Goal: Information Seeking & Learning: Learn about a topic

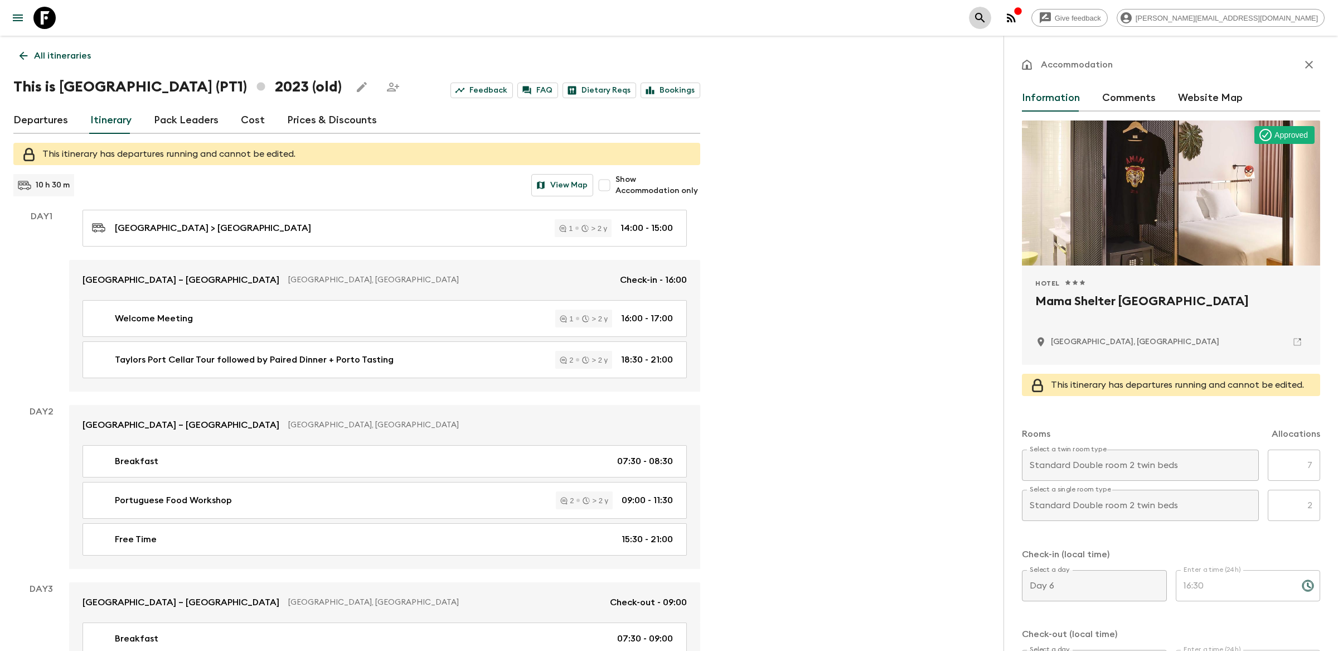
click at [987, 18] on icon "search adventures" at bounding box center [980, 17] width 13 height 13
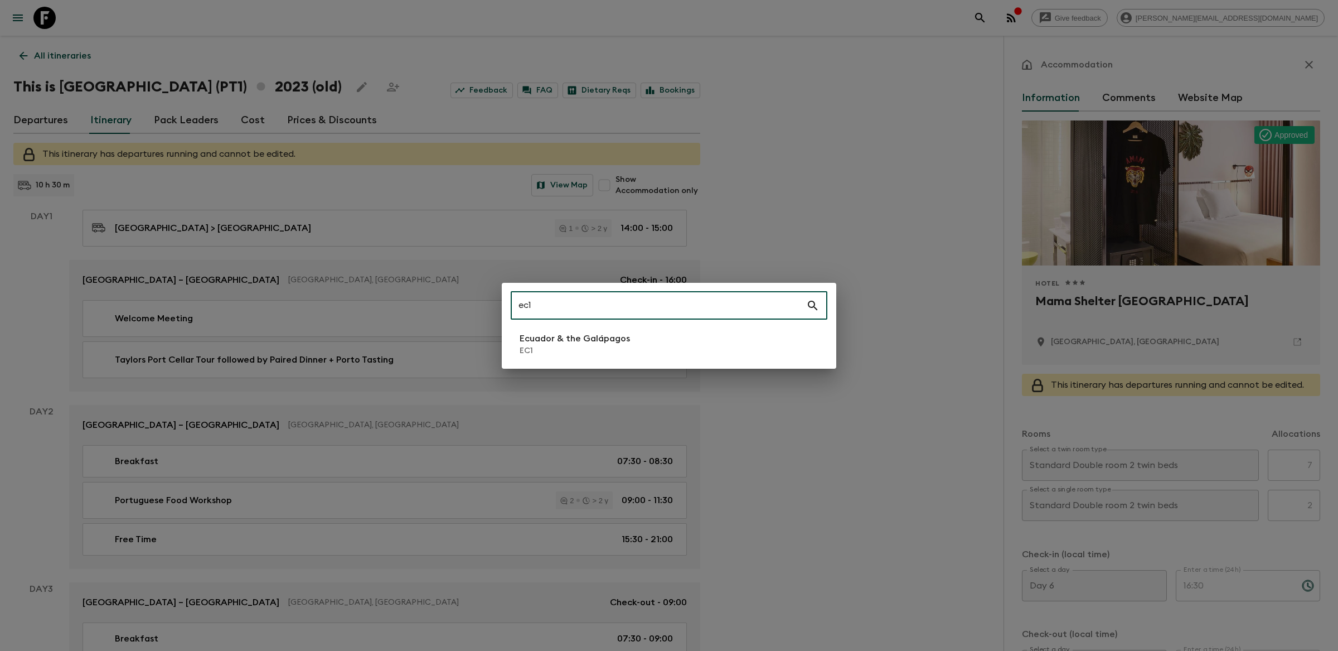
type input "ec1"
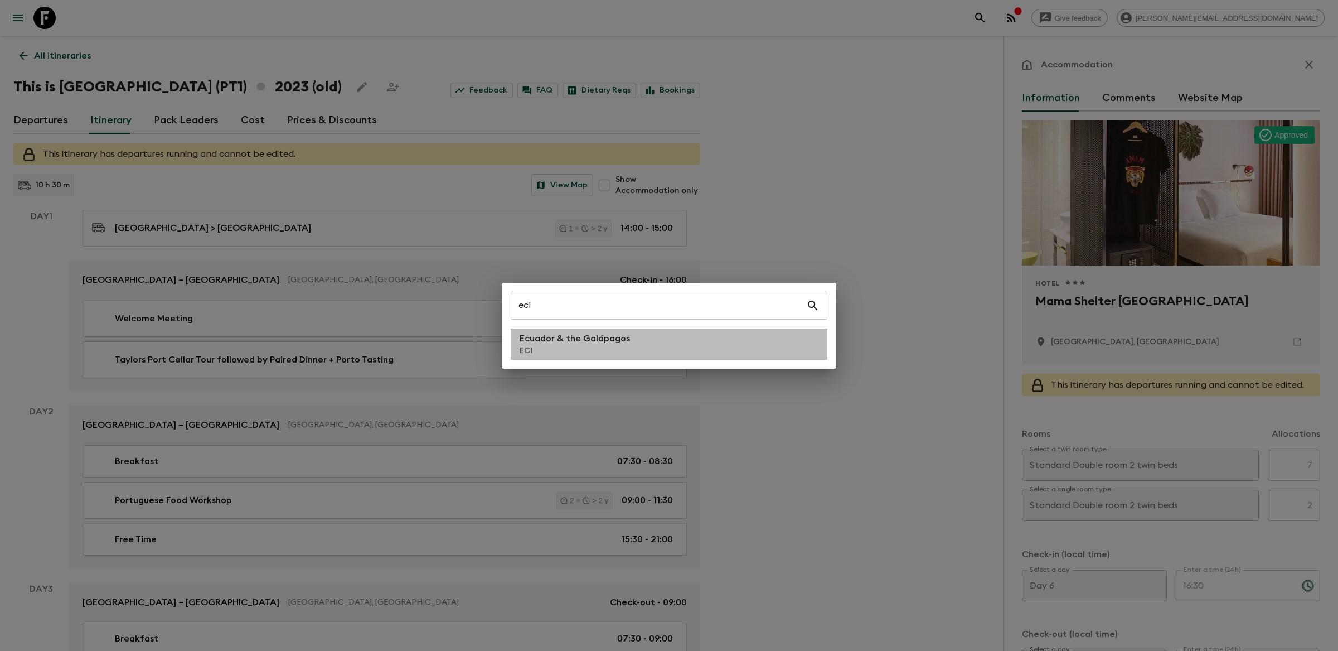
click at [564, 351] on p "EC1" at bounding box center [575, 350] width 110 height 11
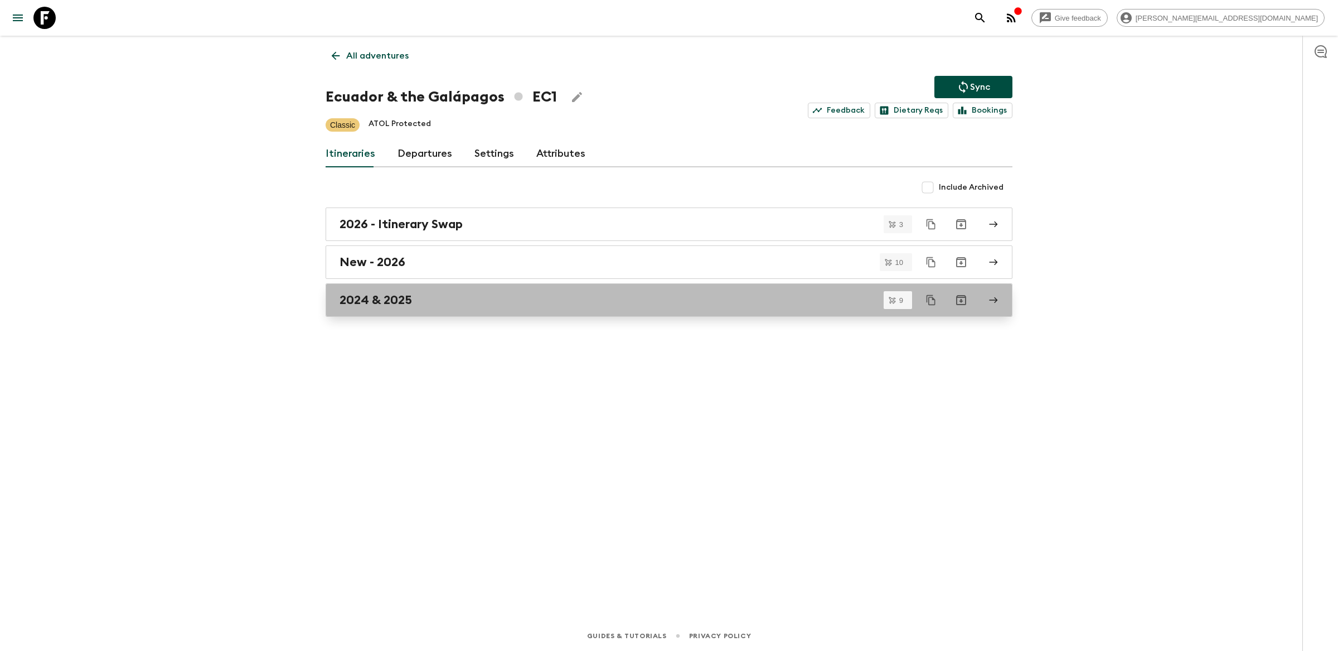
click at [553, 305] on div "2024 & 2025" at bounding box center [659, 300] width 638 height 14
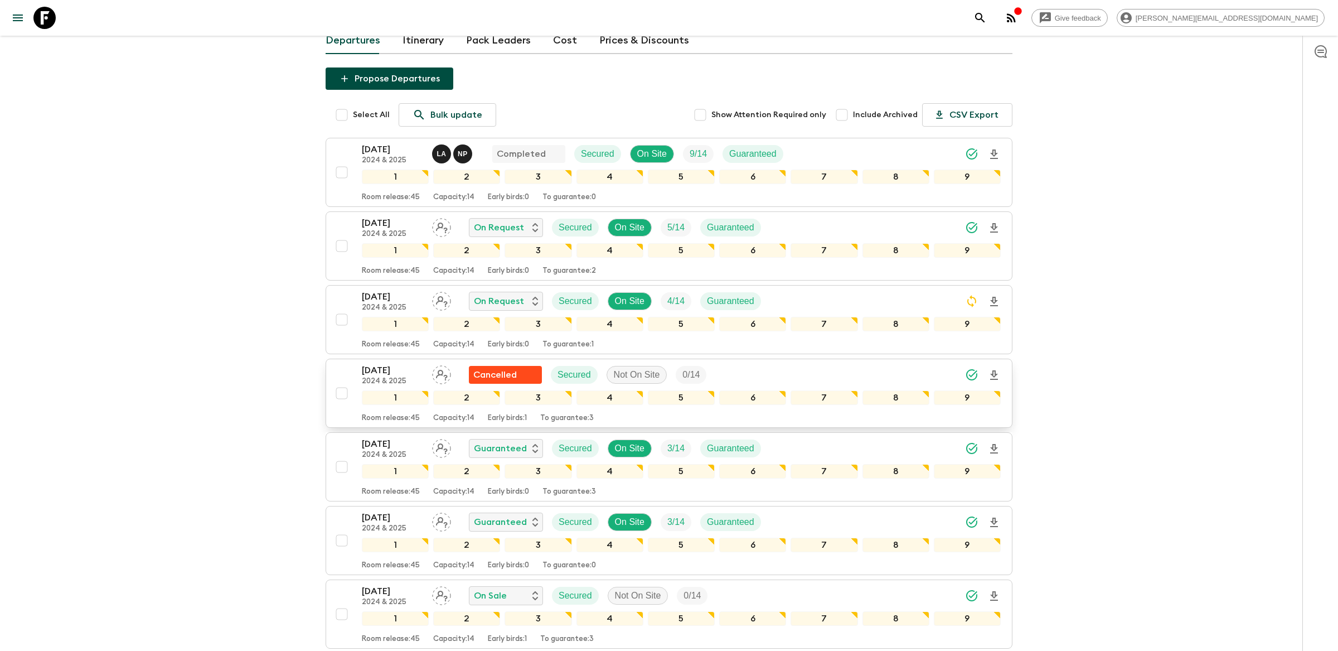
scroll to position [85, 0]
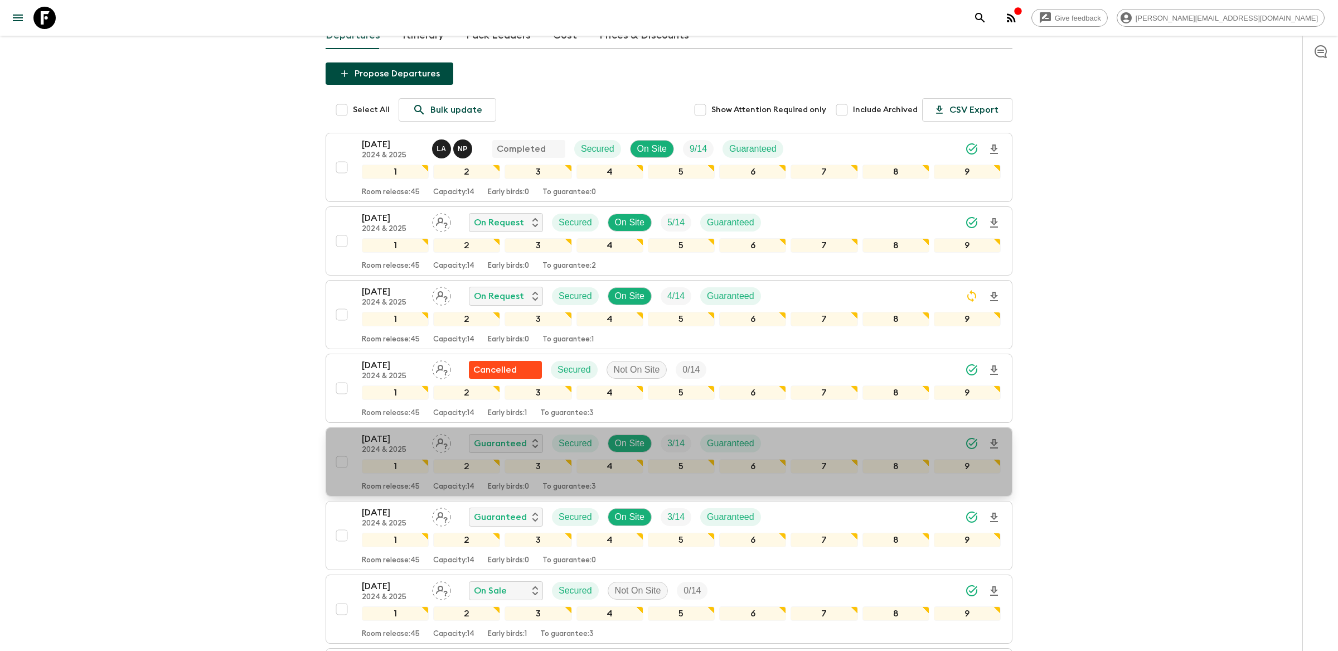
click at [790, 446] on div "[DATE] 2024 & 2025 Guaranteed Secured On Site 3 / 14 Guaranteed" at bounding box center [681, 443] width 639 height 22
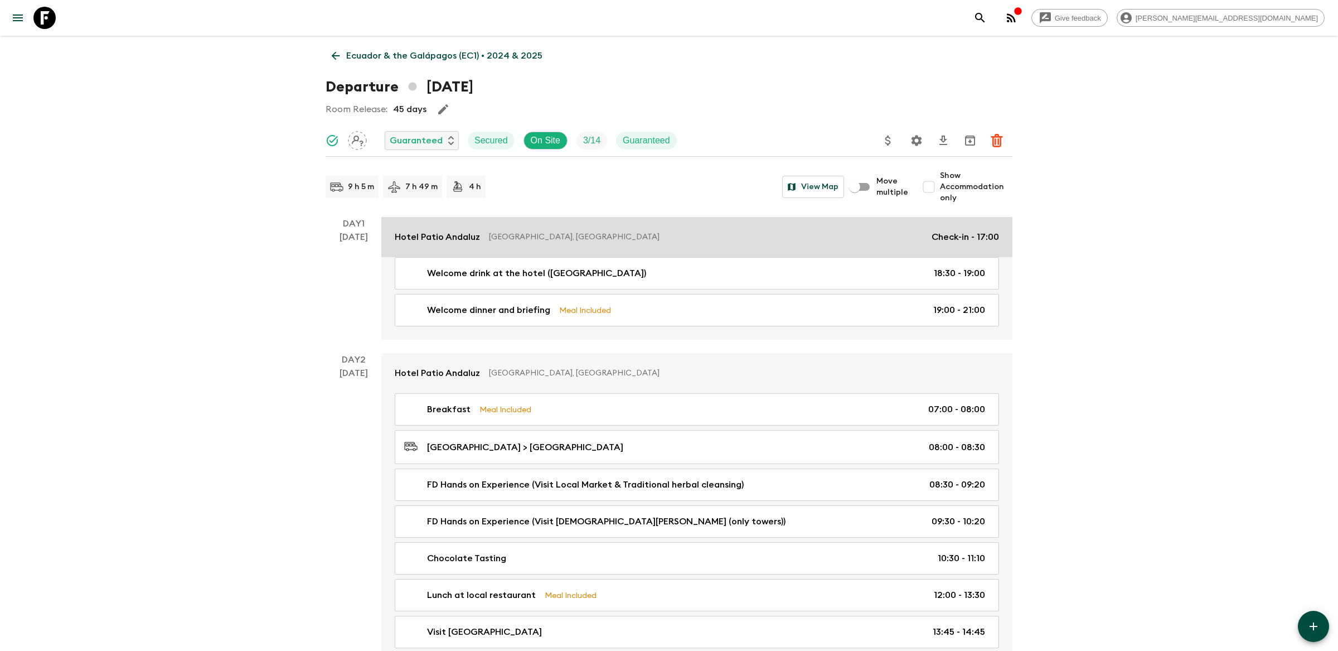
click at [837, 245] on link "[GEOGRAPHIC_DATA] [GEOGRAPHIC_DATA], [GEOGRAPHIC_DATA] Check-in - 17:00" at bounding box center [696, 237] width 631 height 40
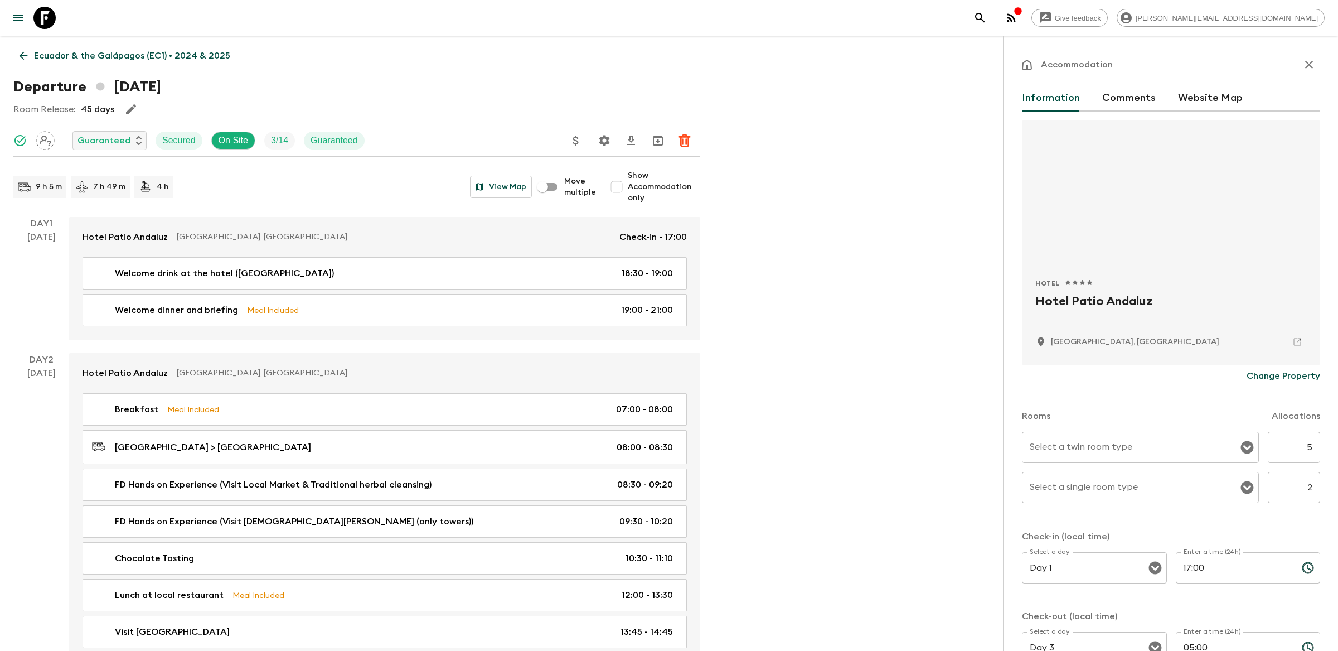
scroll to position [4, 0]
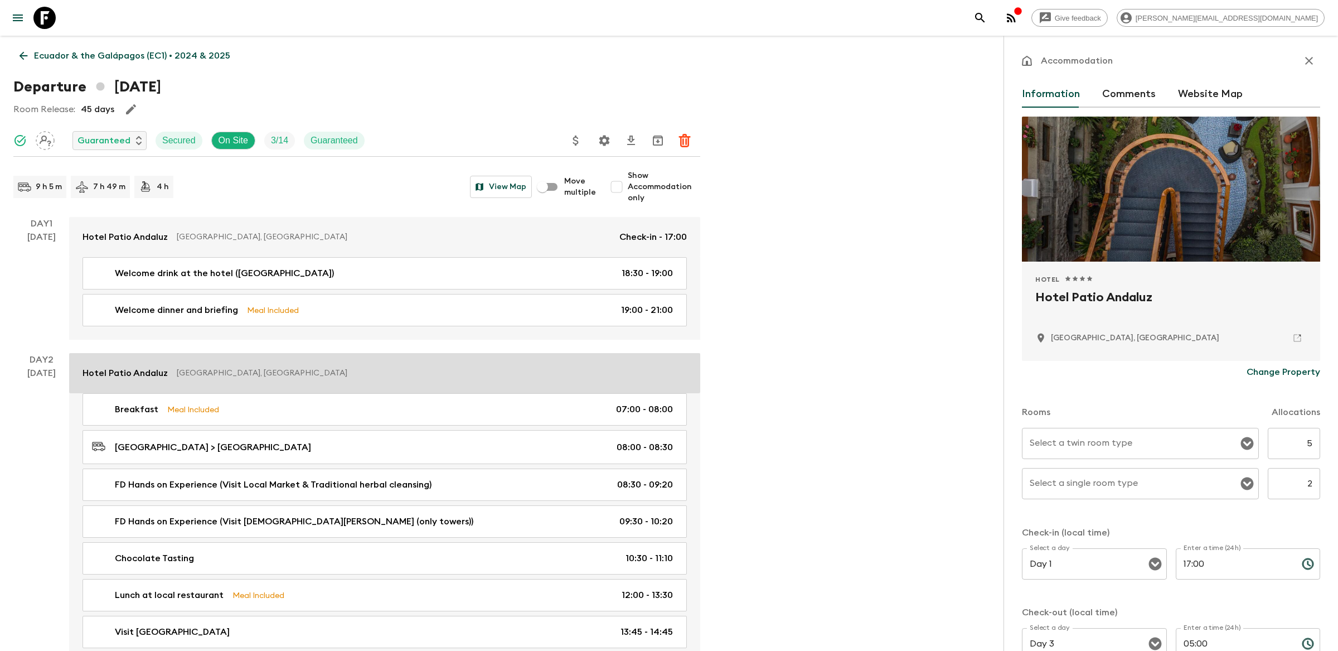
click at [531, 363] on link "[GEOGRAPHIC_DATA] [GEOGRAPHIC_DATA], [GEOGRAPHIC_DATA]" at bounding box center [384, 373] width 631 height 40
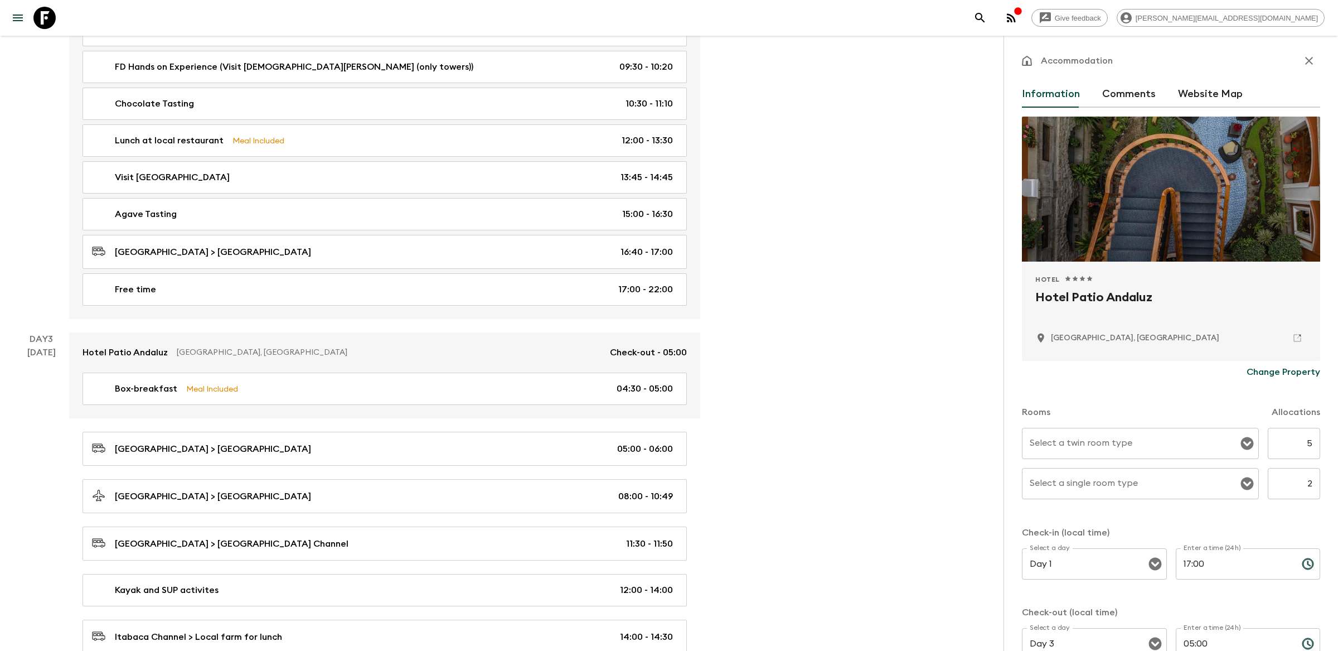
scroll to position [480, 0]
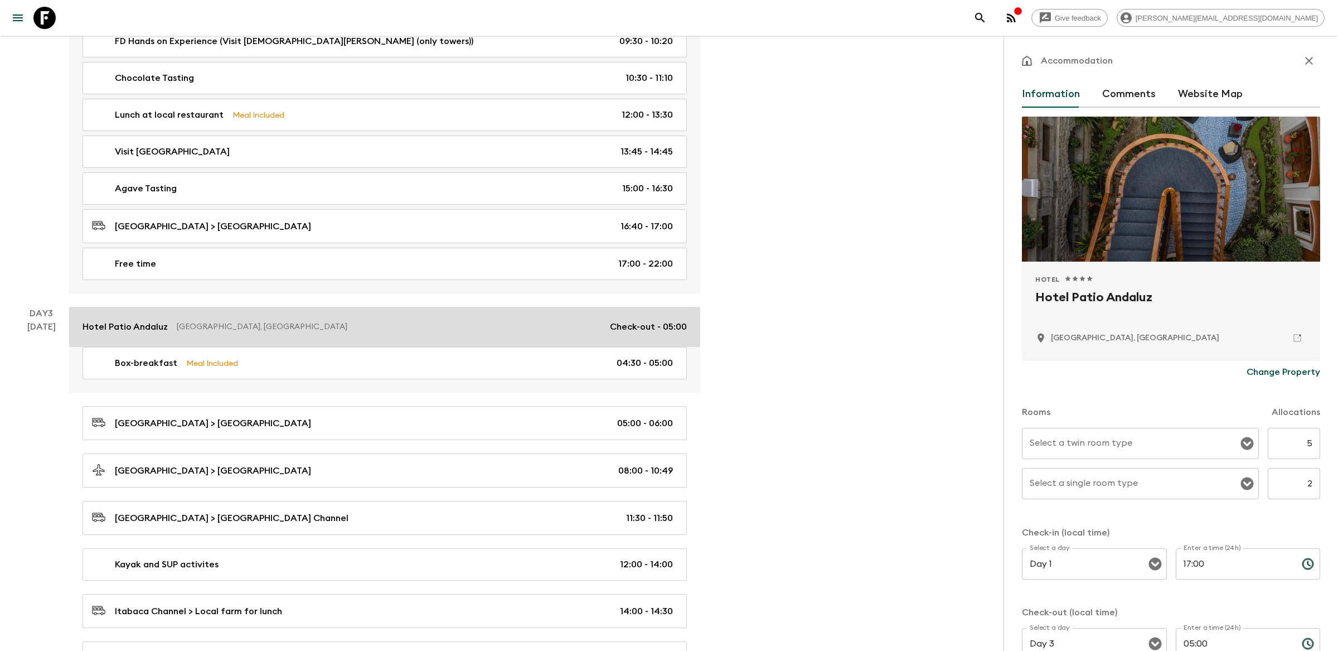
click at [514, 332] on p "[GEOGRAPHIC_DATA], [GEOGRAPHIC_DATA]" at bounding box center [389, 326] width 424 height 11
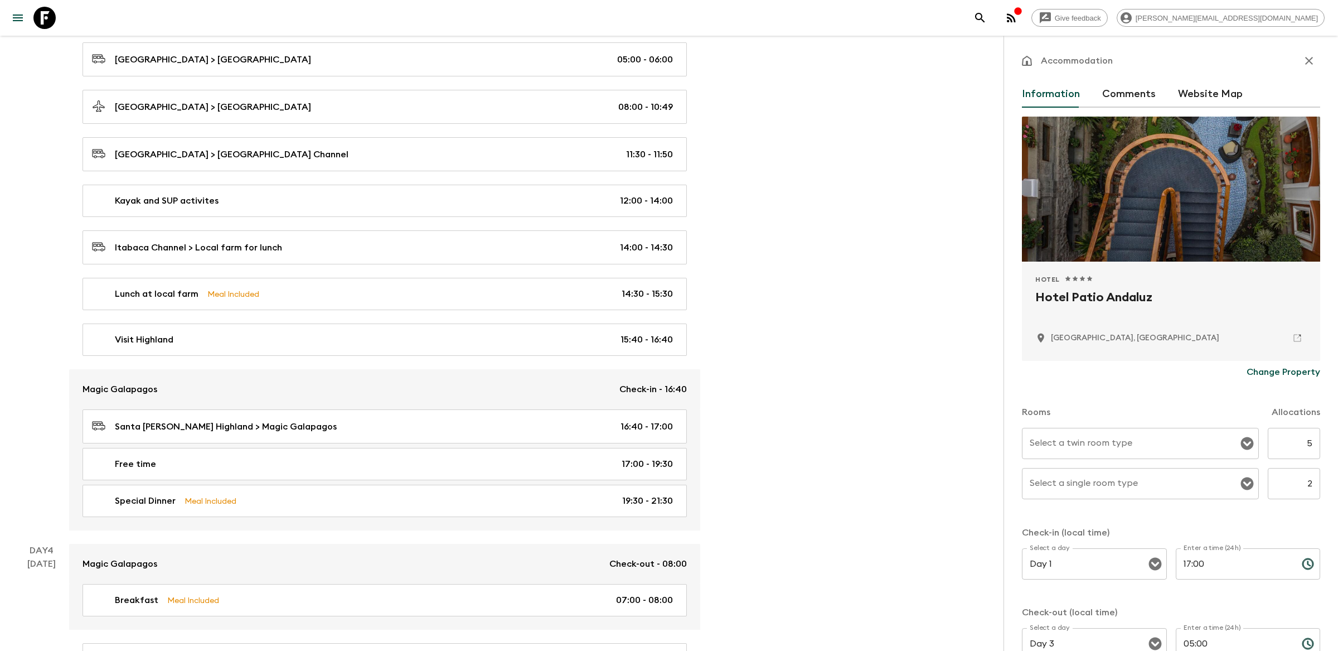
scroll to position [910, 0]
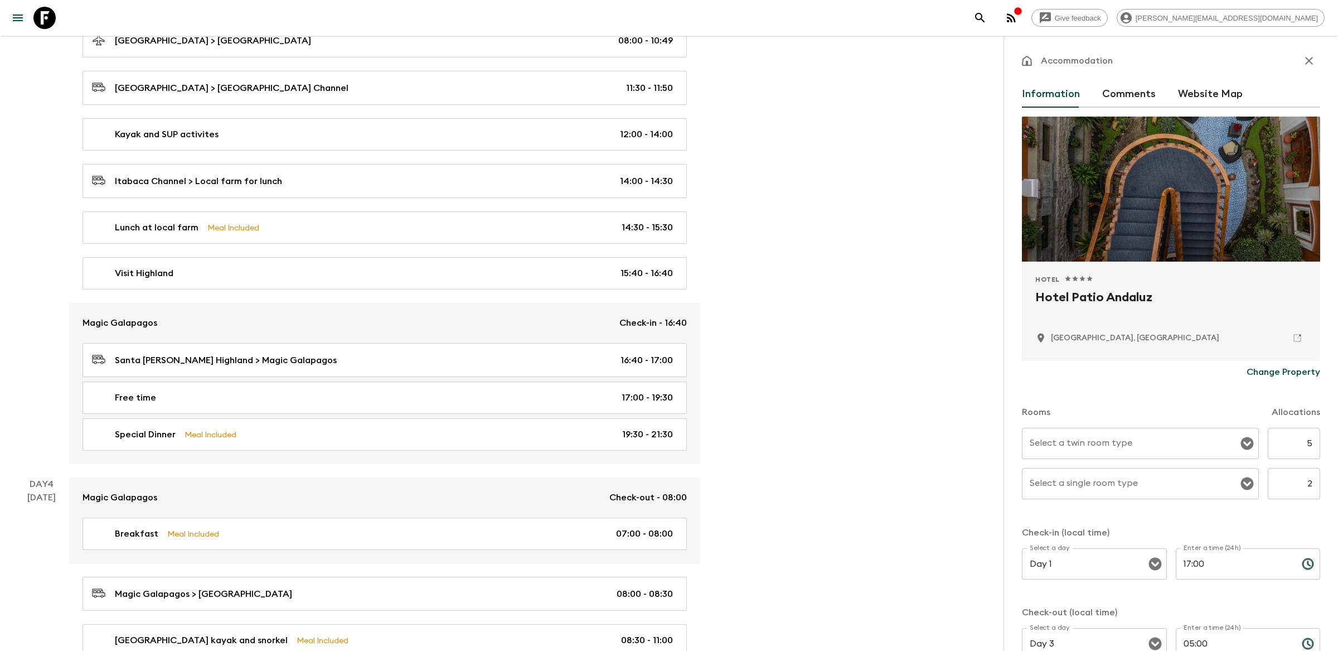
click at [514, 332] on link "Magic Galapagos Check-in - 16:40" at bounding box center [384, 323] width 631 height 40
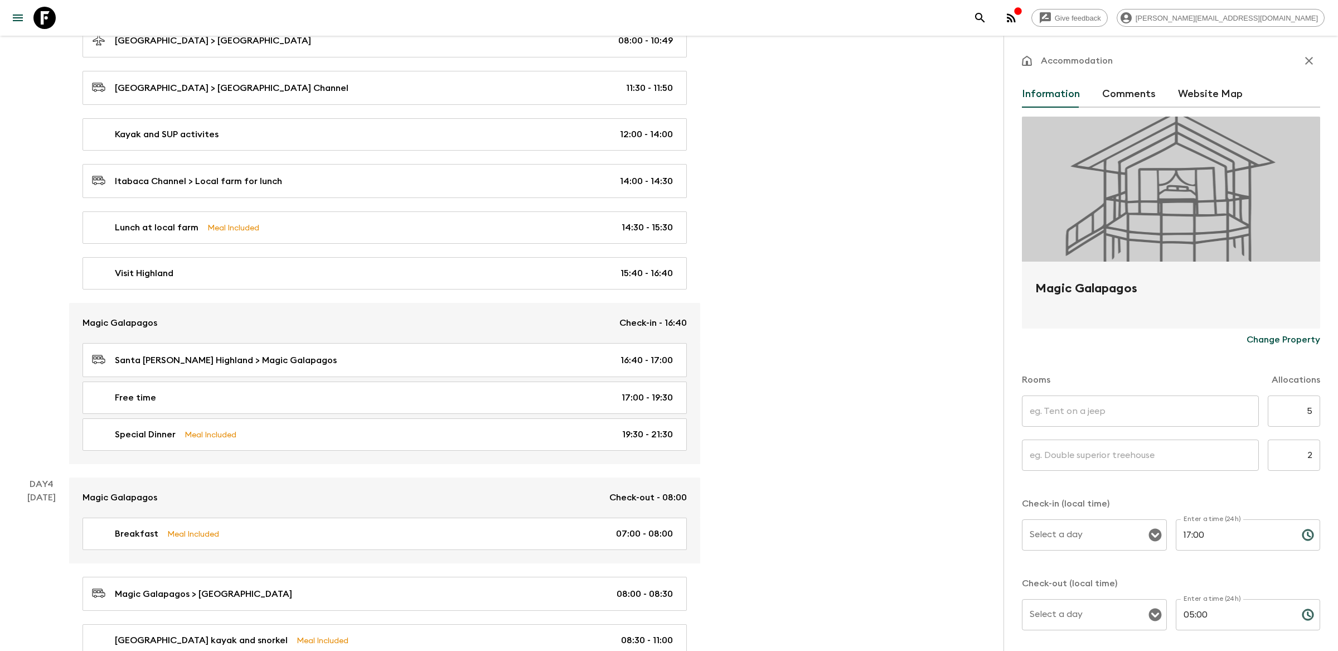
type input "Day 1"
type input "Day 3"
type input "Twin Tree Houses"
type input "6"
type input "Single Tree House"
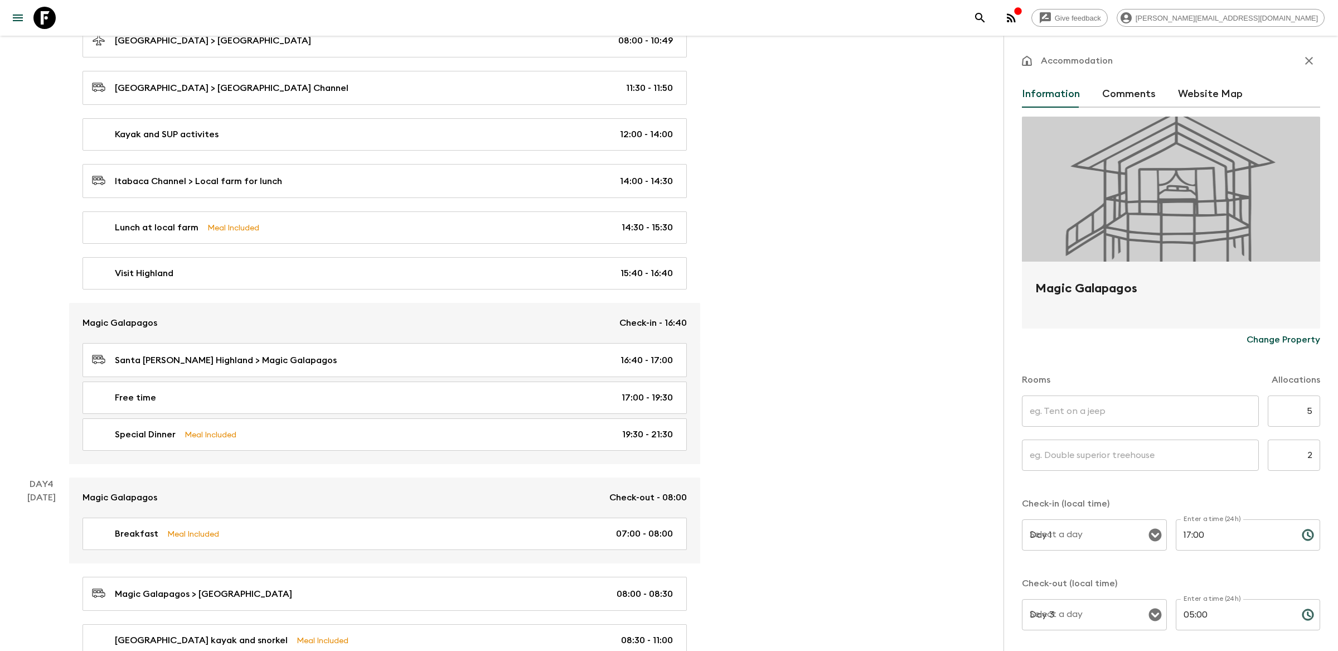
type input "4"
type input "Day 3"
type input "16:40"
type input "Day 4"
type input "08:00"
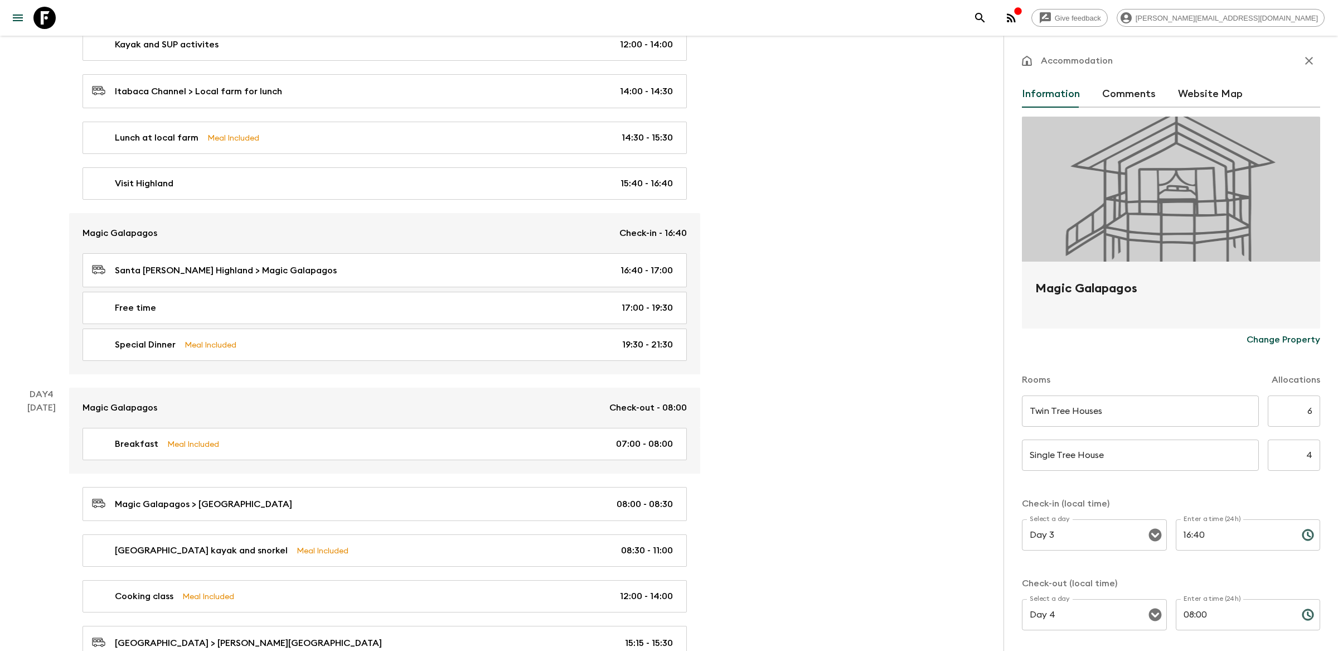
scroll to position [1086, 0]
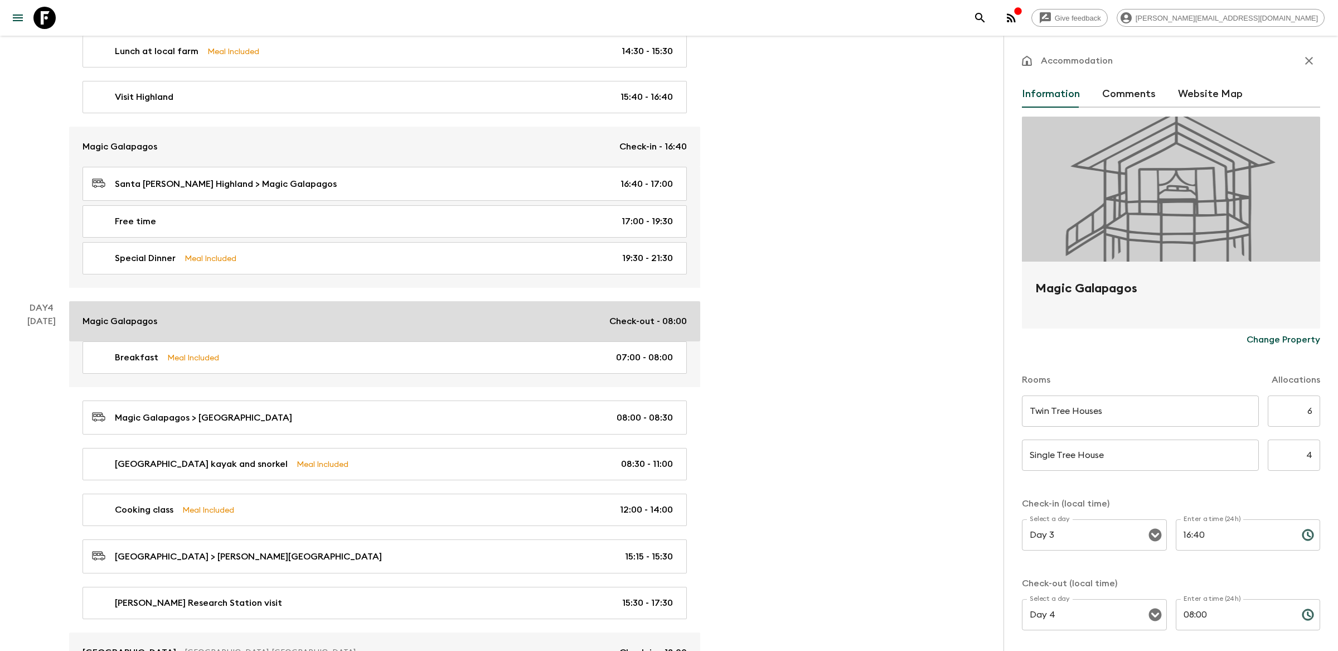
click at [495, 335] on link "Magic Galapagos Check-out - 08:00" at bounding box center [384, 321] width 631 height 40
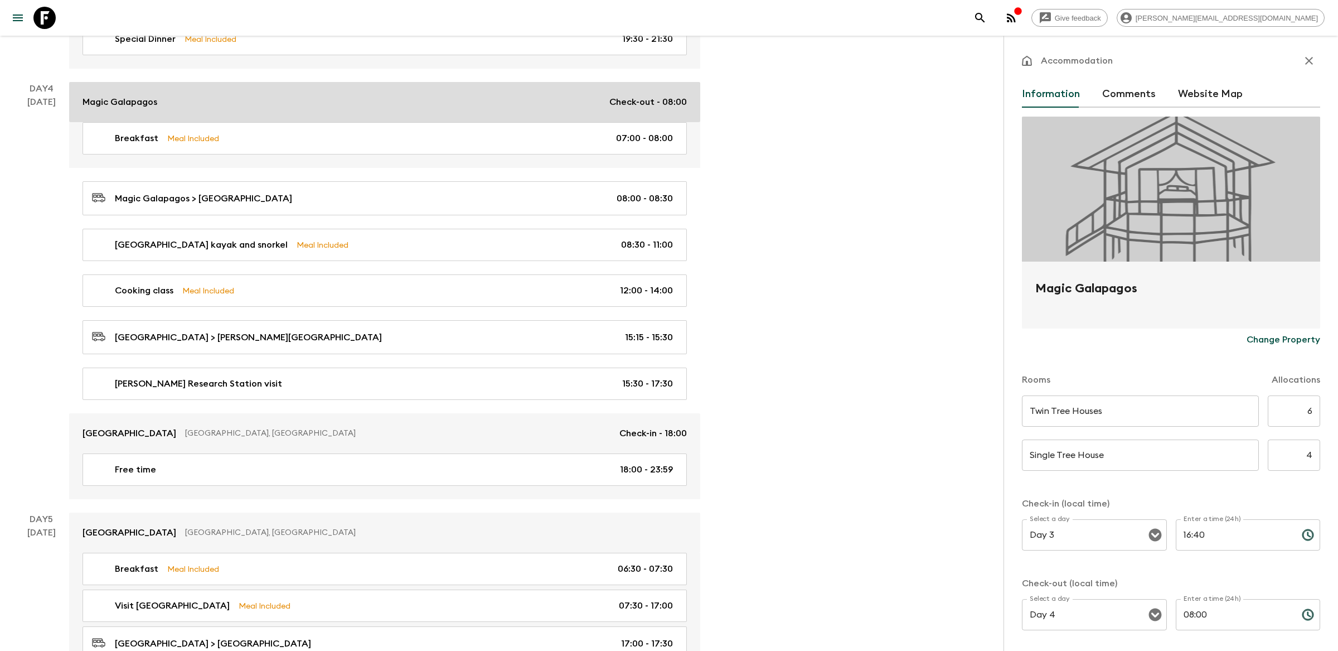
scroll to position [1322, 0]
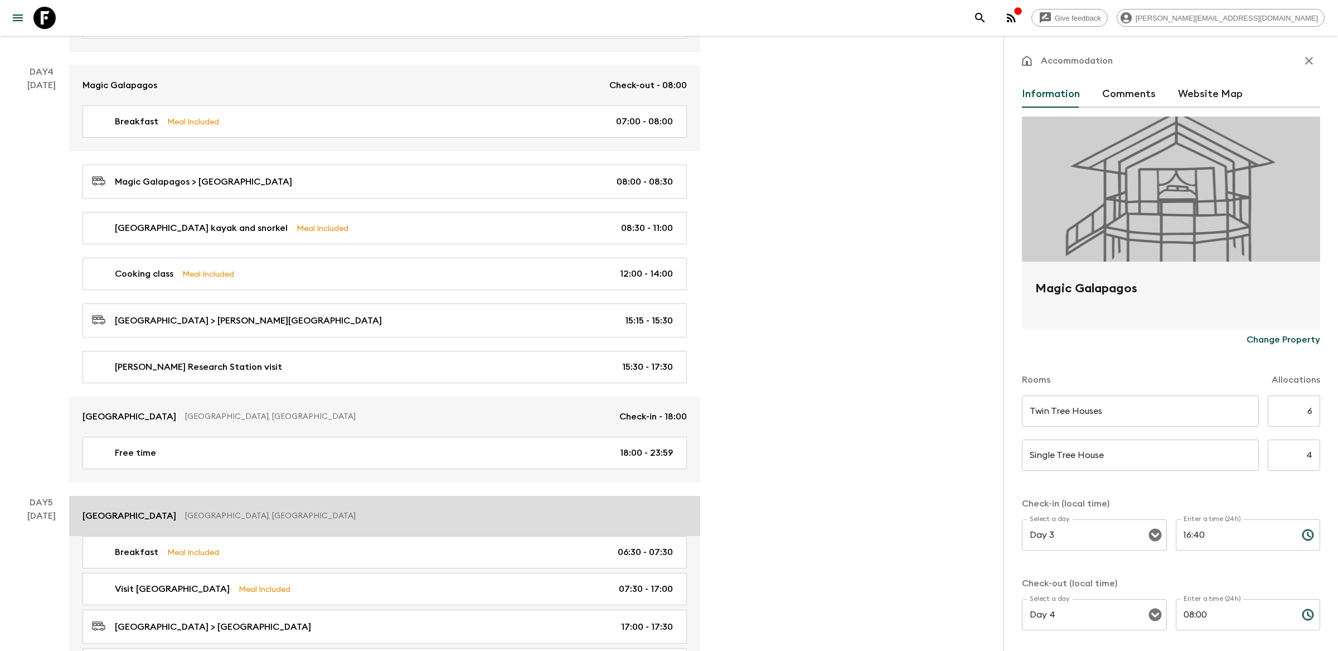
click at [476, 507] on link "[GEOGRAPHIC_DATA] [GEOGRAPHIC_DATA], [GEOGRAPHIC_DATA]" at bounding box center [384, 516] width 631 height 40
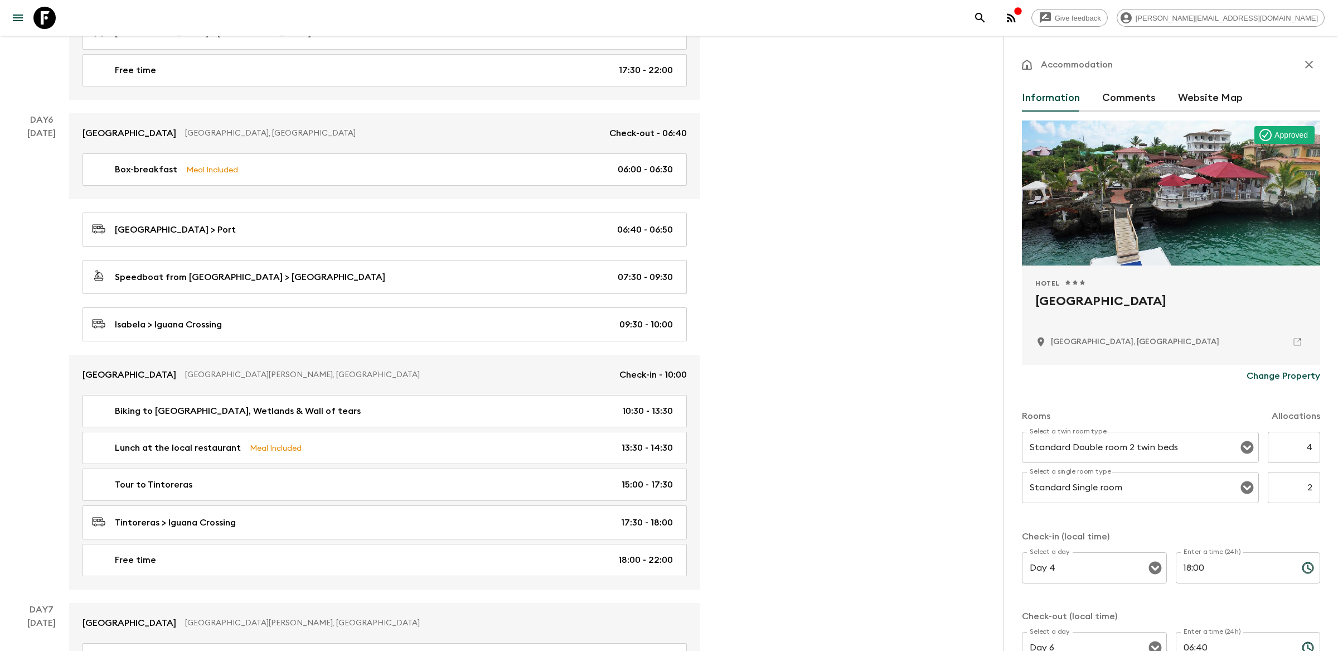
scroll to position [1920, 0]
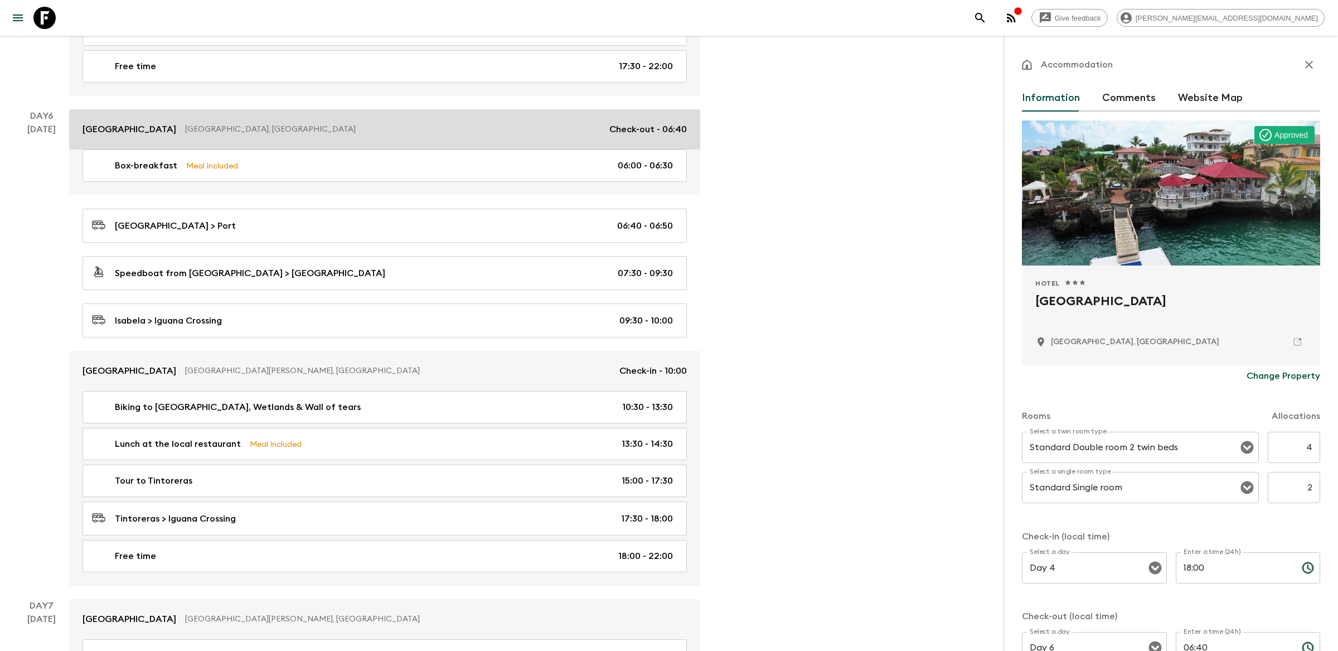
click at [508, 132] on p "[GEOGRAPHIC_DATA], [GEOGRAPHIC_DATA]" at bounding box center [392, 129] width 415 height 11
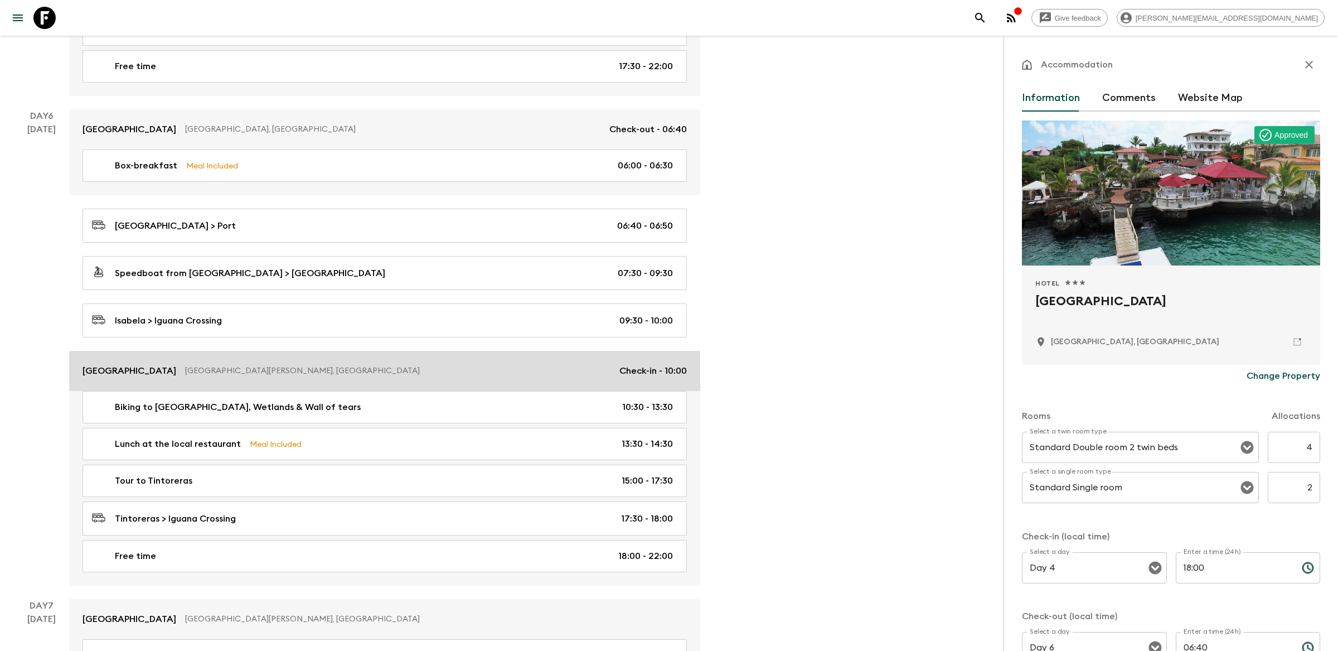
click at [477, 374] on p "[GEOGRAPHIC_DATA][PERSON_NAME], [GEOGRAPHIC_DATA]" at bounding box center [398, 370] width 426 height 11
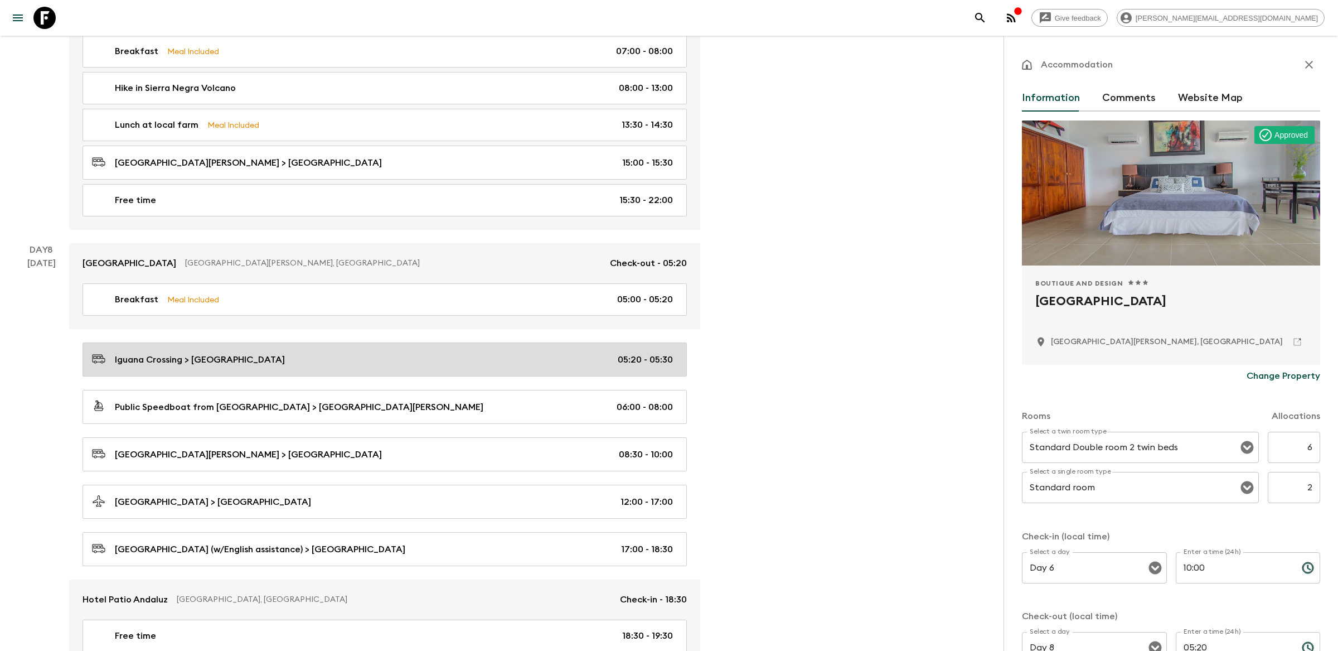
scroll to position [2533, 0]
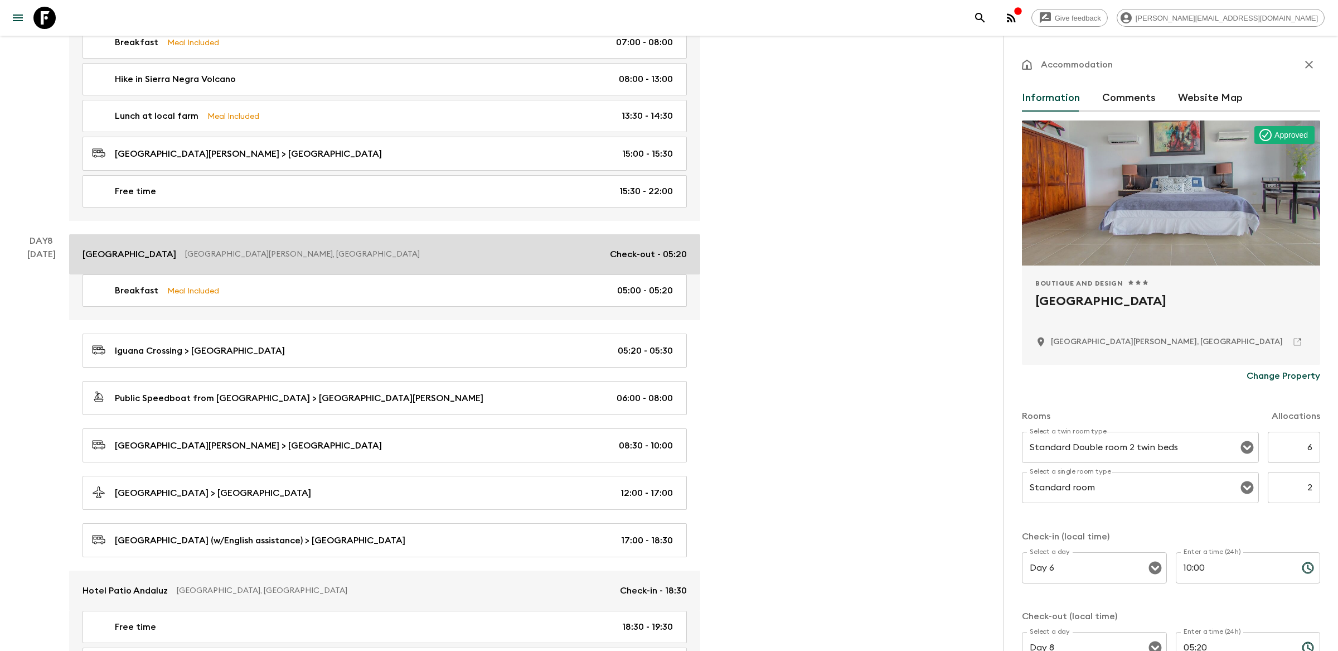
click at [486, 274] on link "[GEOGRAPHIC_DATA][PERSON_NAME], [GEOGRAPHIC_DATA] Check-out - 05:20" at bounding box center [384, 254] width 631 height 40
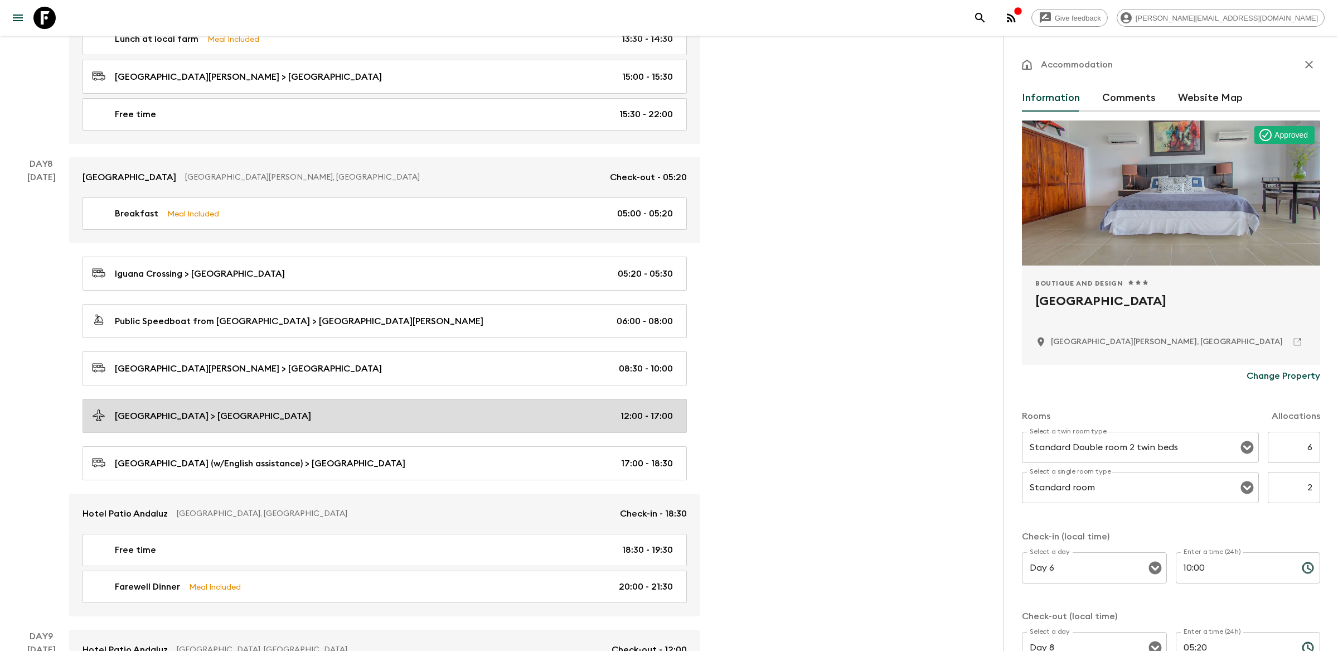
scroll to position [2696, 0]
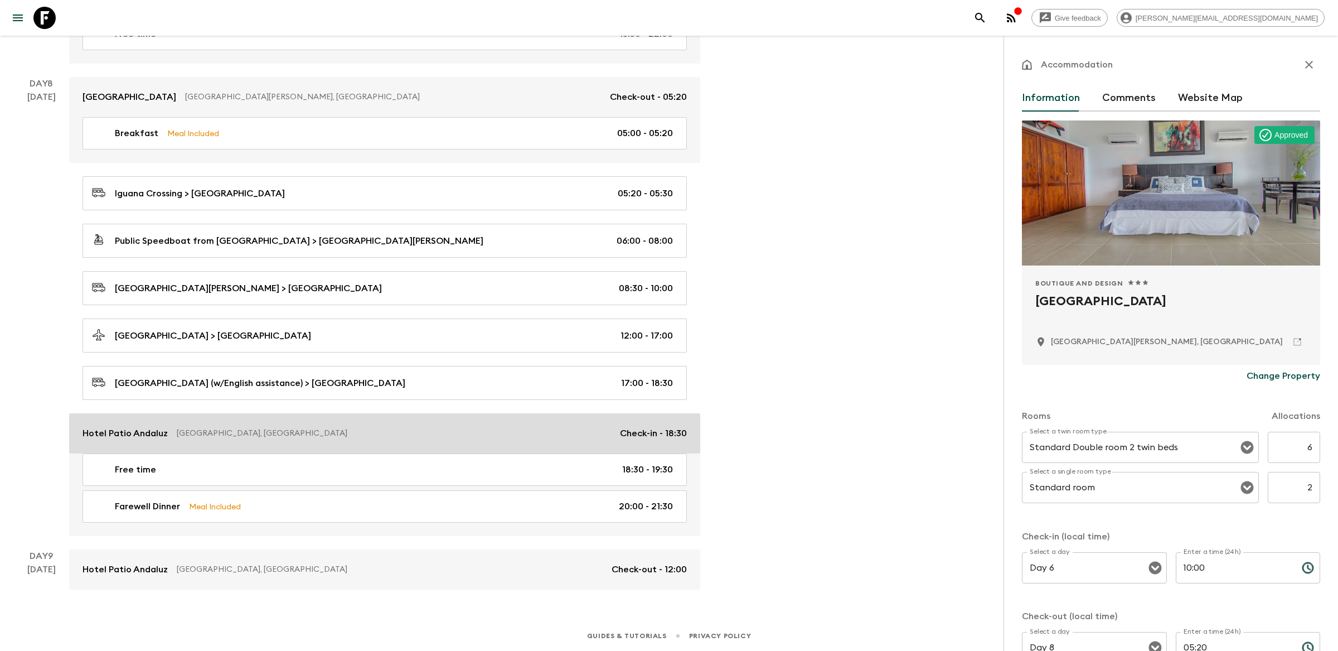
click at [461, 442] on link "[GEOGRAPHIC_DATA] [GEOGRAPHIC_DATA], [GEOGRAPHIC_DATA] Check-in - 18:30" at bounding box center [384, 433] width 631 height 40
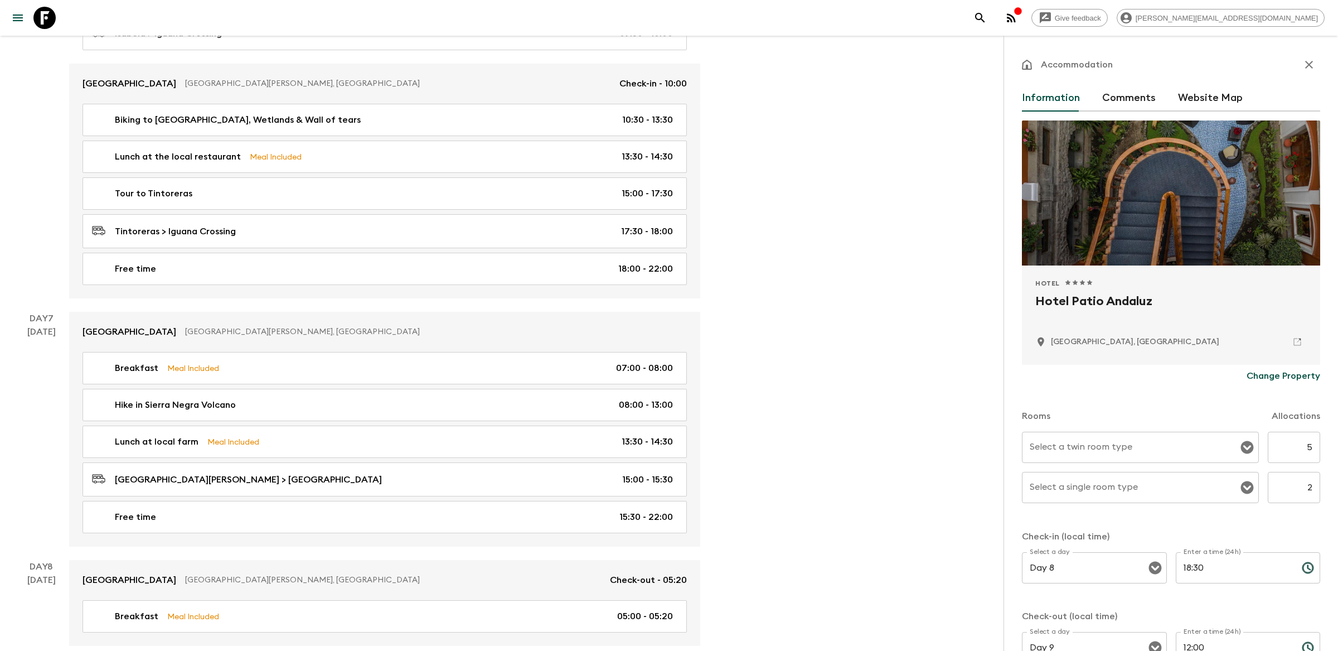
scroll to position [2072, 0]
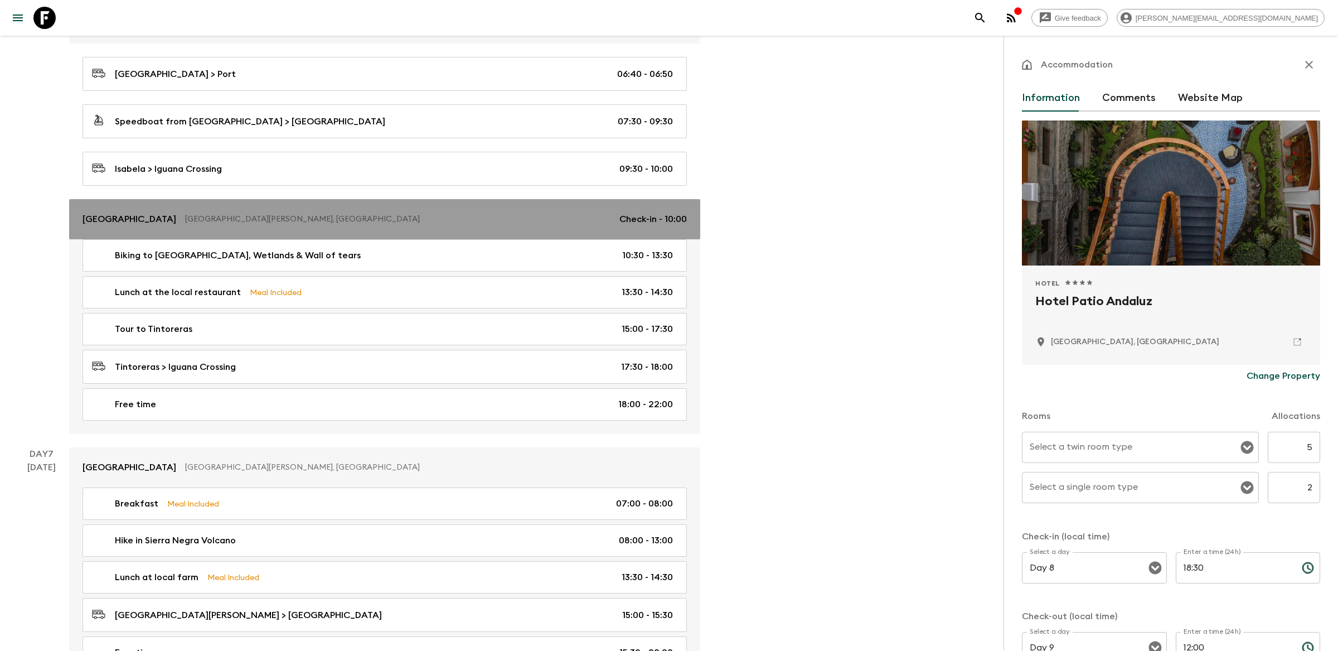
click at [424, 225] on p "[GEOGRAPHIC_DATA][PERSON_NAME], [GEOGRAPHIC_DATA]" at bounding box center [398, 219] width 426 height 11
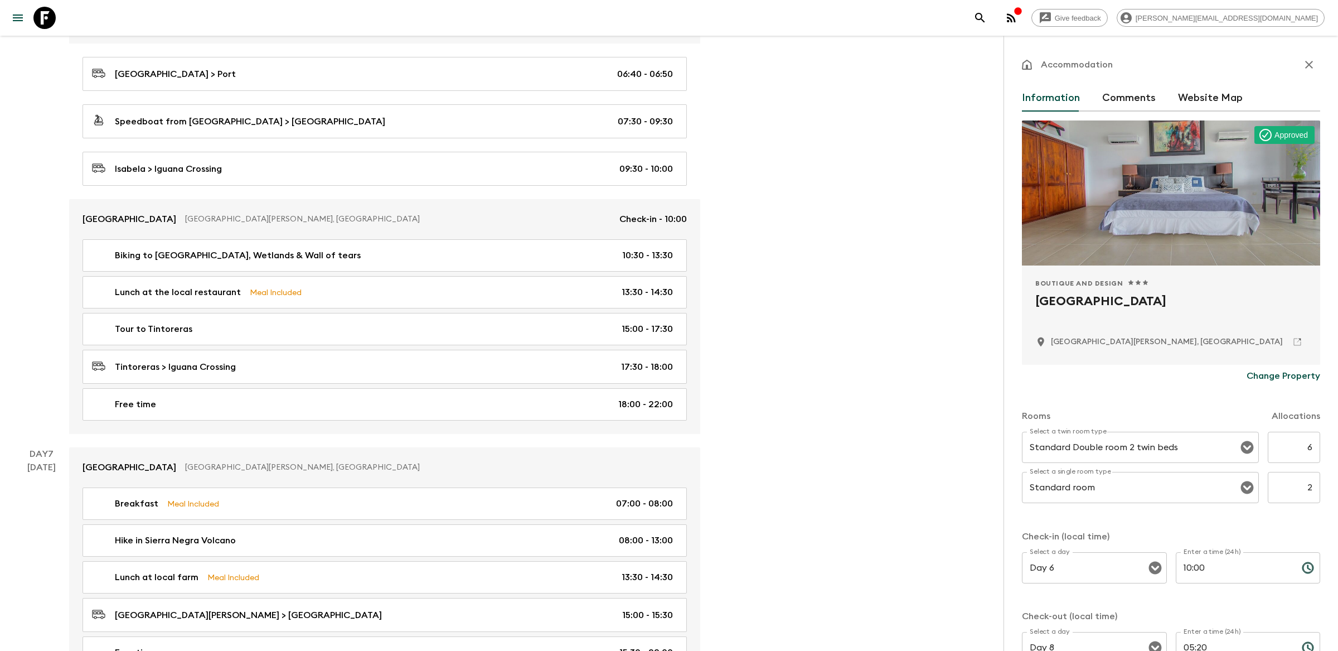
drag, startPoint x: 1225, startPoint y: 301, endPoint x: 1030, endPoint y: 302, distance: 195.2
click at [1030, 302] on div "Boutique and Design 1 Star 2 Stars 3 Stars 4 Stars 5 Stars Iguana Crossing [GEO…" at bounding box center [1171, 314] width 298 height 99
copy h2 "[GEOGRAPHIC_DATA]"
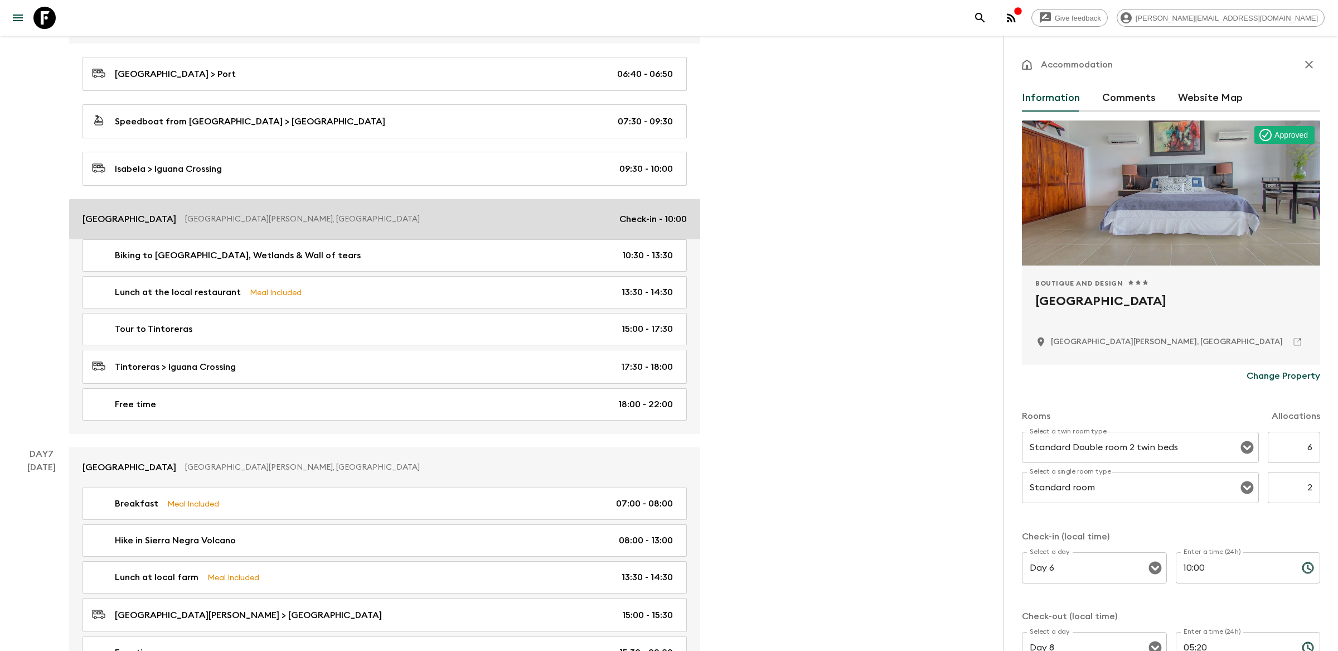
click at [427, 225] on p "[GEOGRAPHIC_DATA][PERSON_NAME], [GEOGRAPHIC_DATA]" at bounding box center [398, 219] width 426 height 11
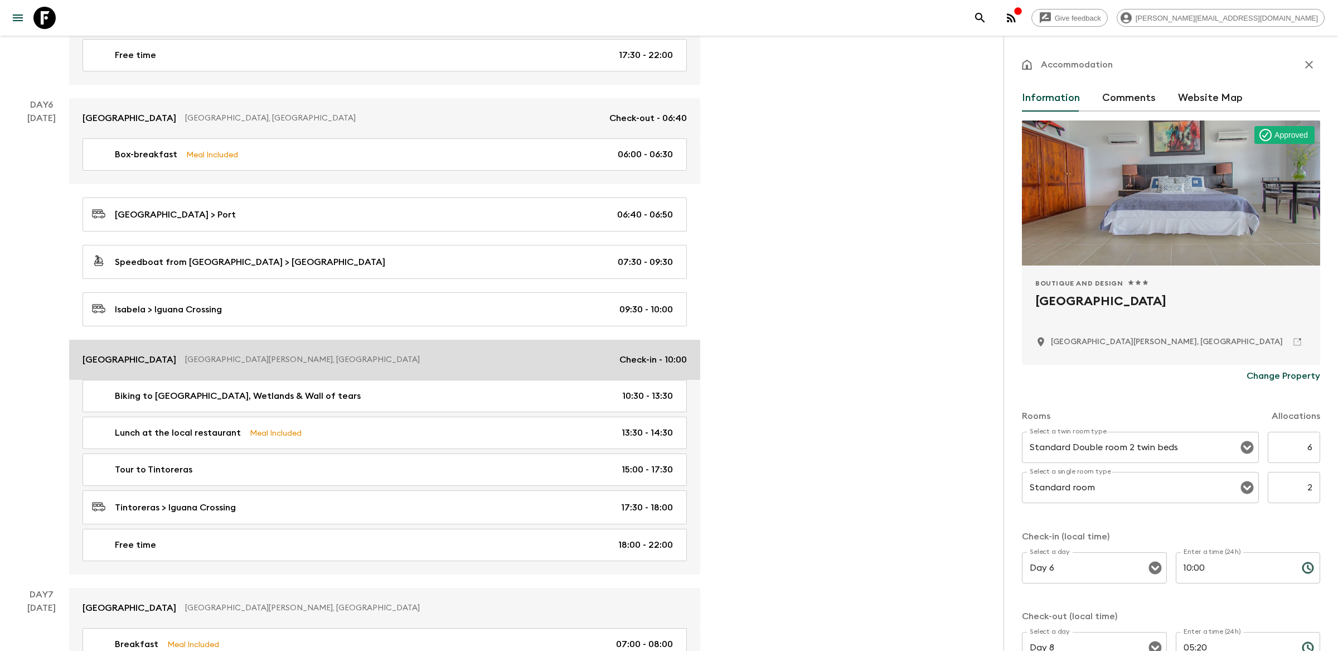
scroll to position [1893, 0]
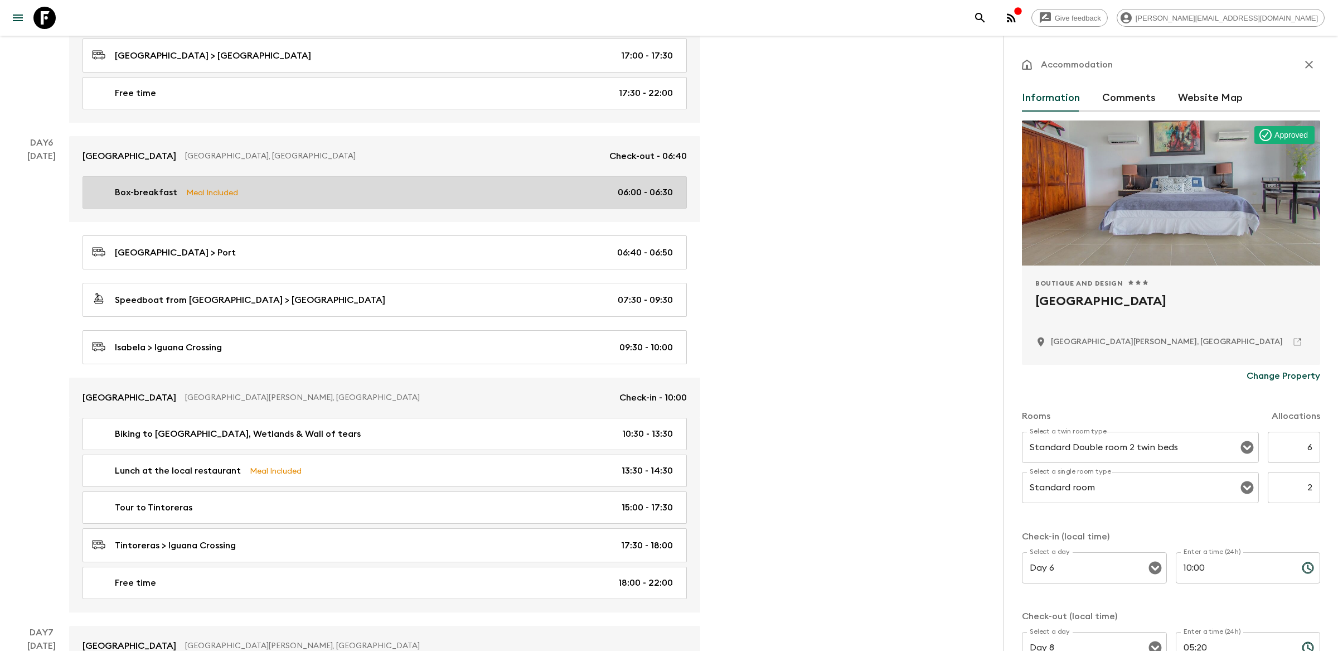
click at [420, 207] on link "Box-breakfast Meal Included 06:00 - 06:30" at bounding box center [385, 192] width 605 height 32
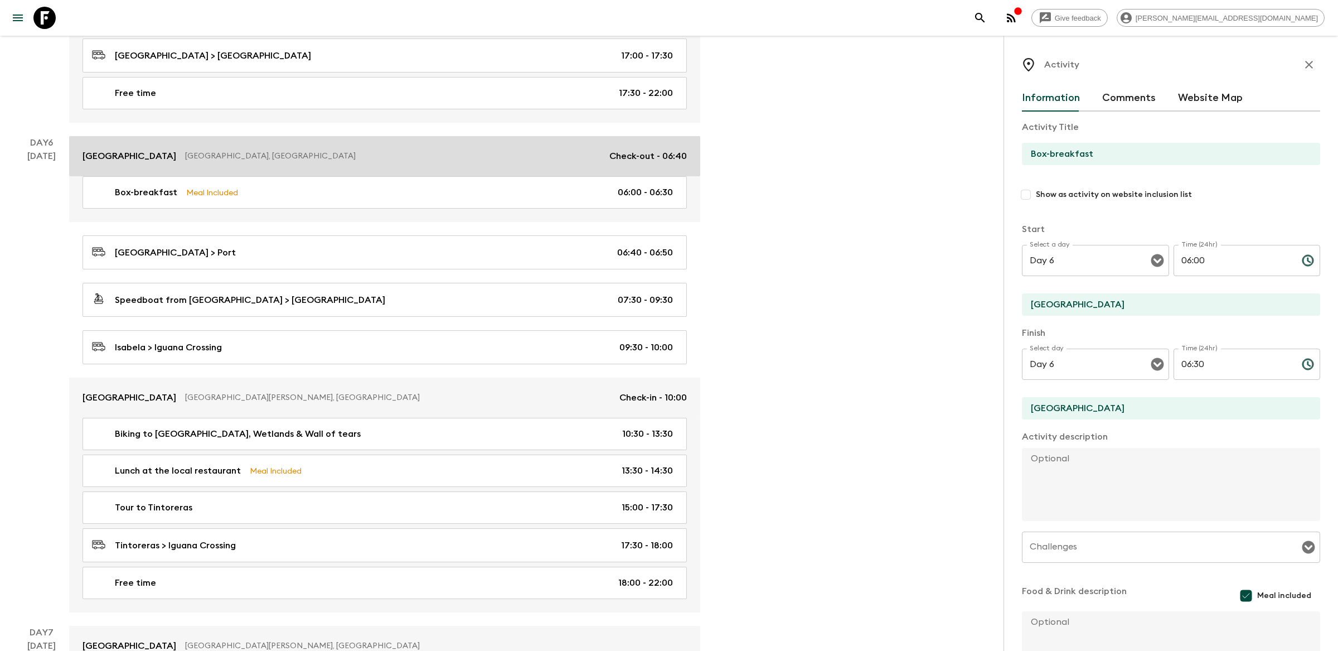
click at [422, 162] on p "[GEOGRAPHIC_DATA], [GEOGRAPHIC_DATA]" at bounding box center [392, 156] width 415 height 11
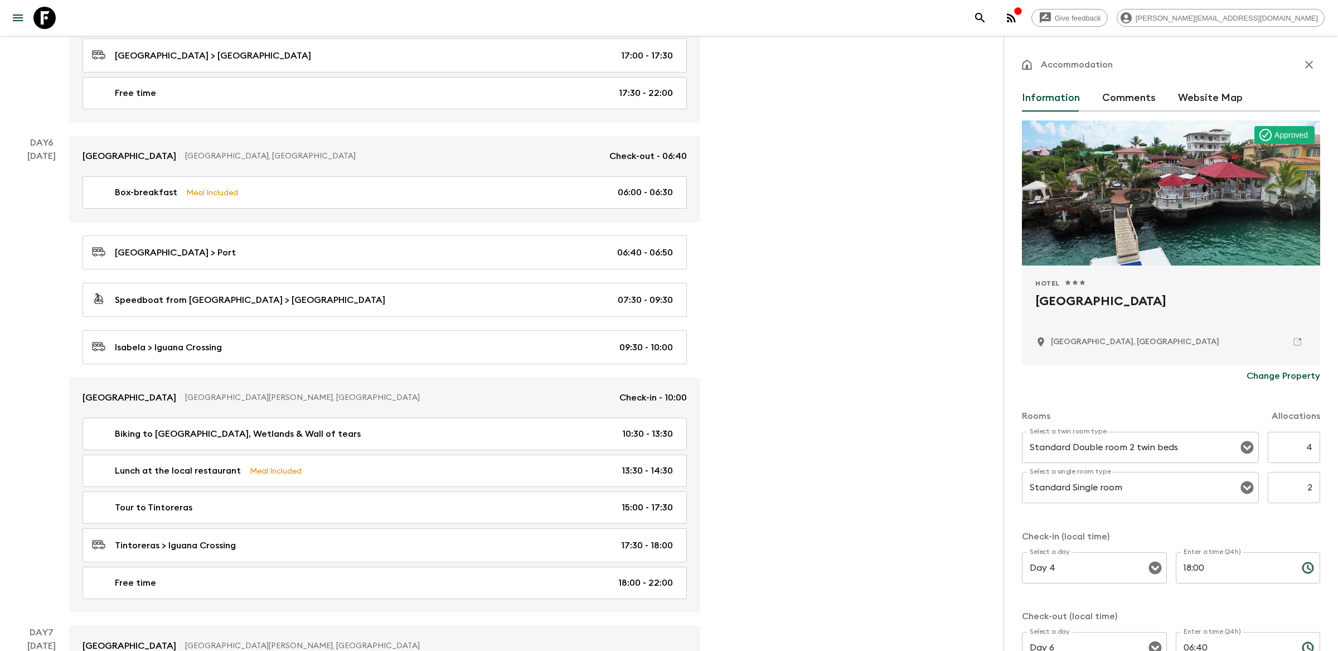
click at [985, 19] on icon "search adventures" at bounding box center [979, 17] width 9 height 9
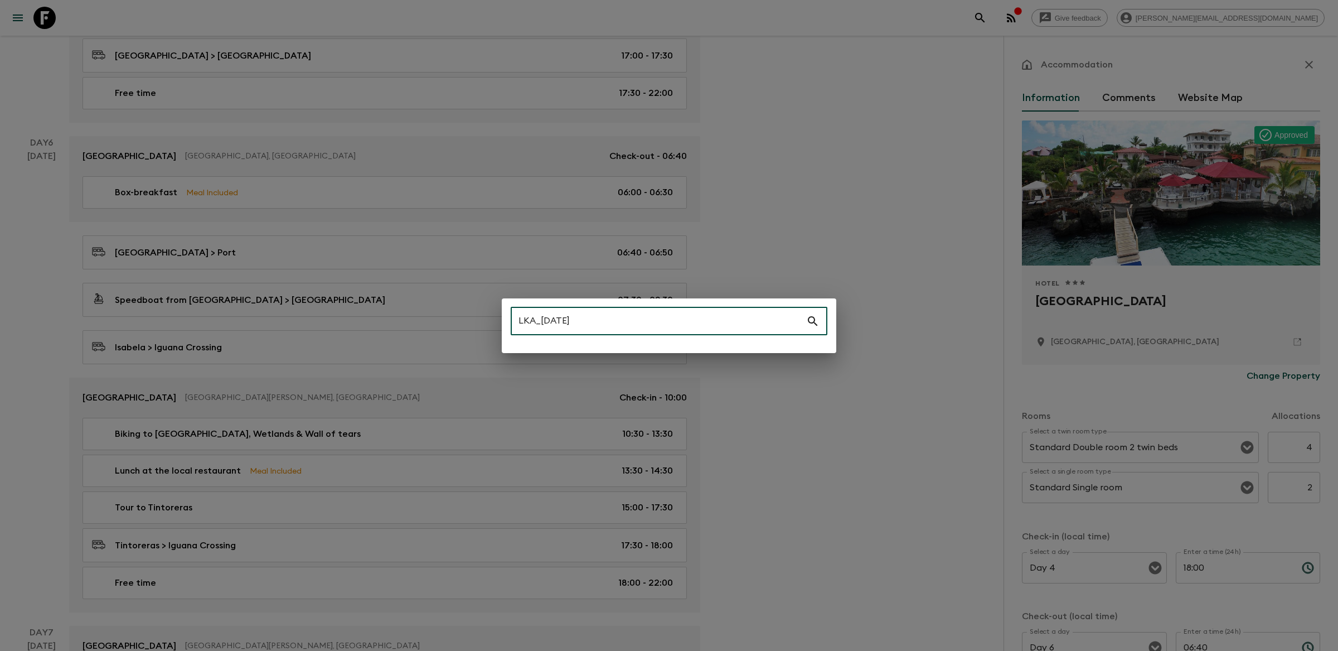
type input "LKA_[DATE]"
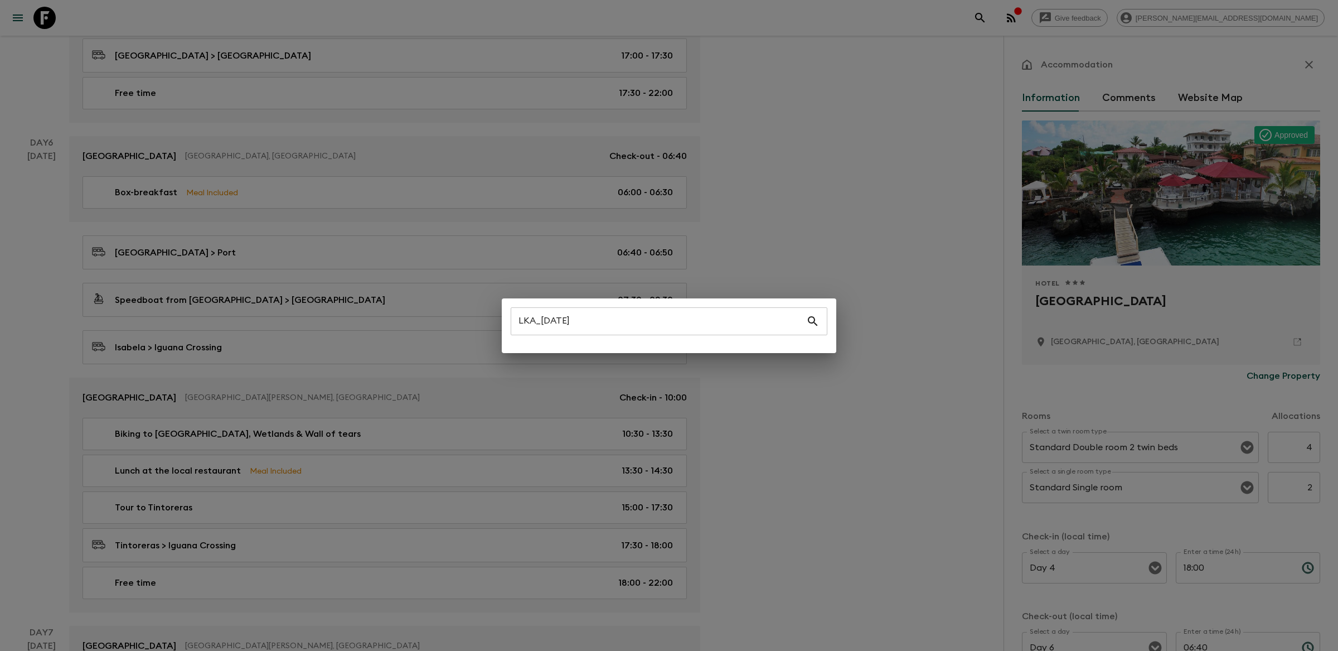
click at [831, 180] on div "LKA_[DATE] ​" at bounding box center [669, 325] width 1338 height 651
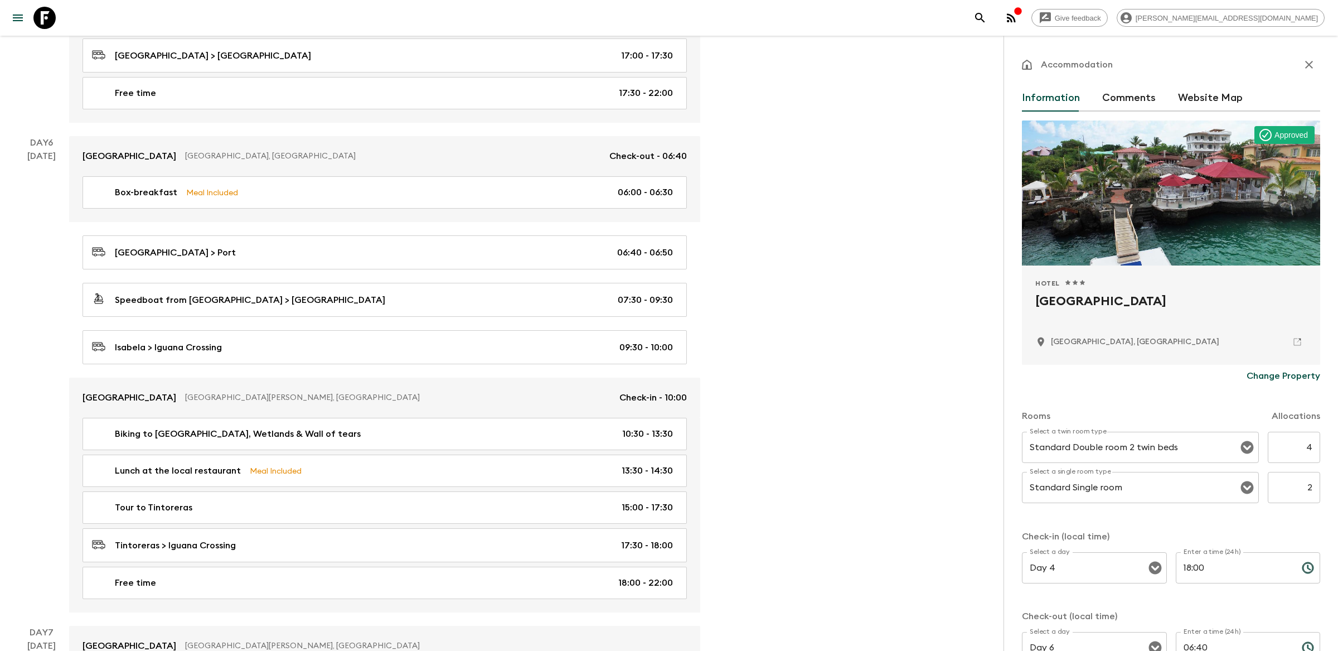
click at [987, 22] on icon "search adventures" at bounding box center [980, 17] width 13 height 13
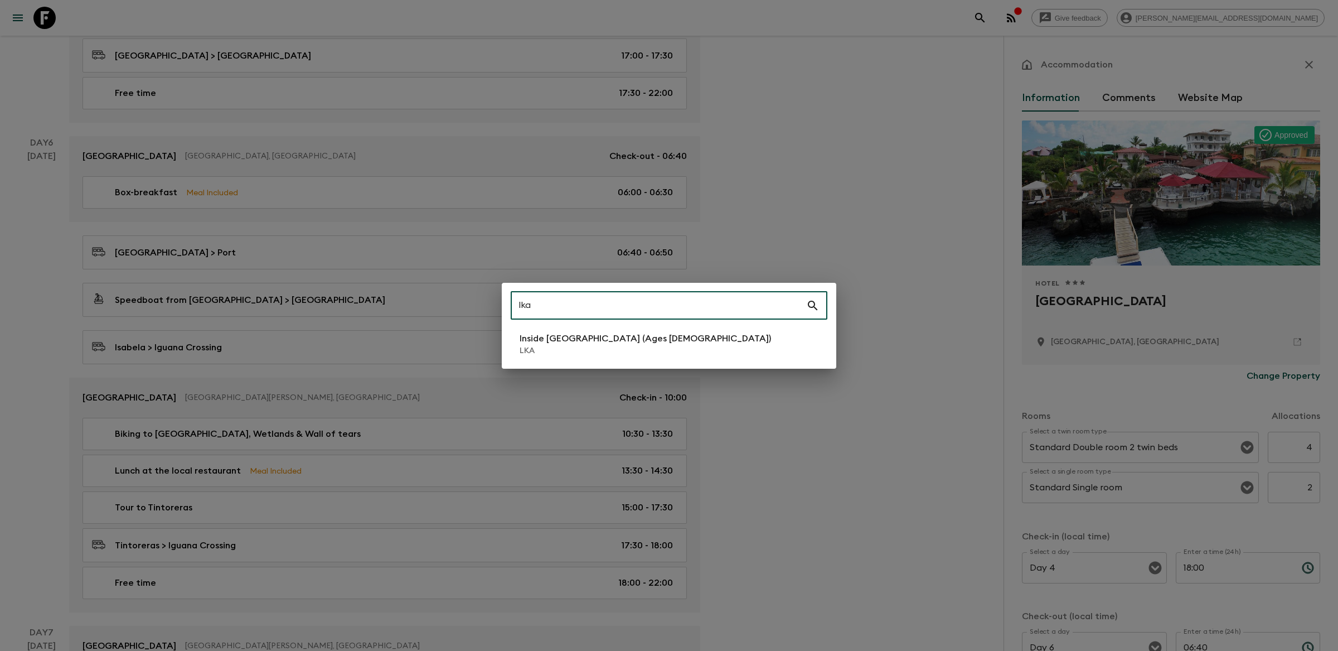
type input "lka"
click at [683, 344] on li "Inside [GEOGRAPHIC_DATA] (Ages [DEMOGRAPHIC_DATA]) LKA" at bounding box center [669, 343] width 317 height 31
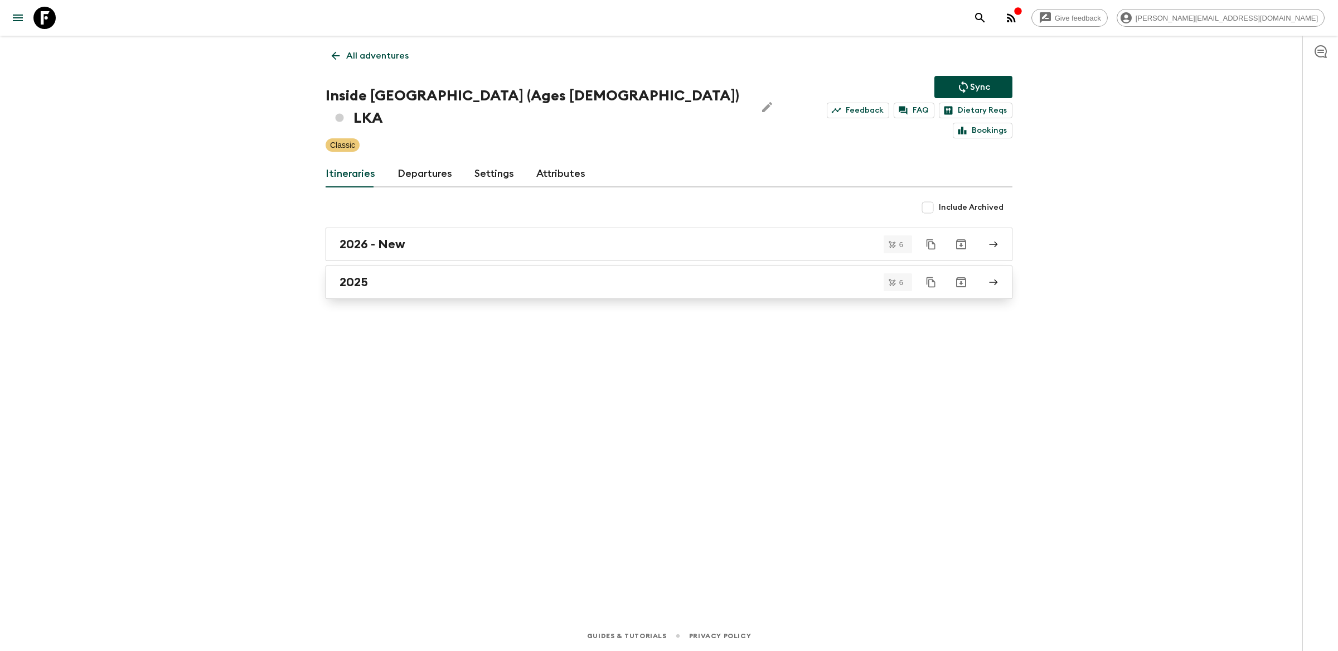
click at [529, 271] on link "2025" at bounding box center [669, 281] width 687 height 33
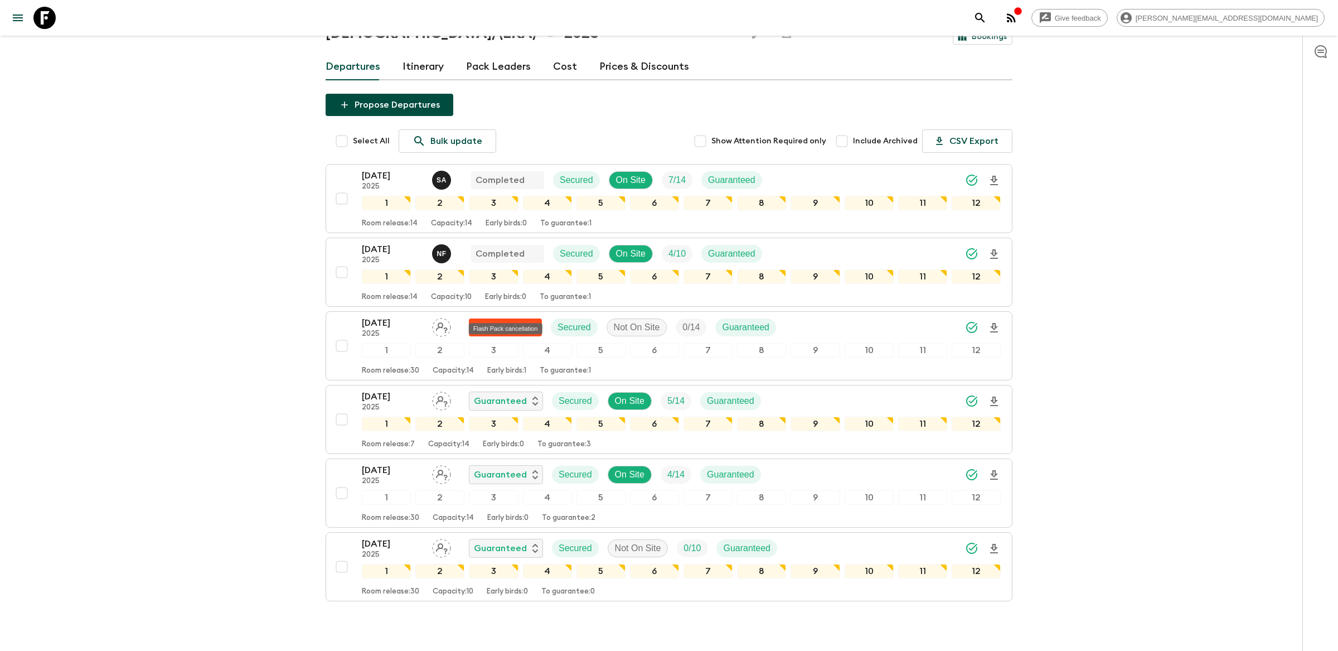
scroll to position [109, 0]
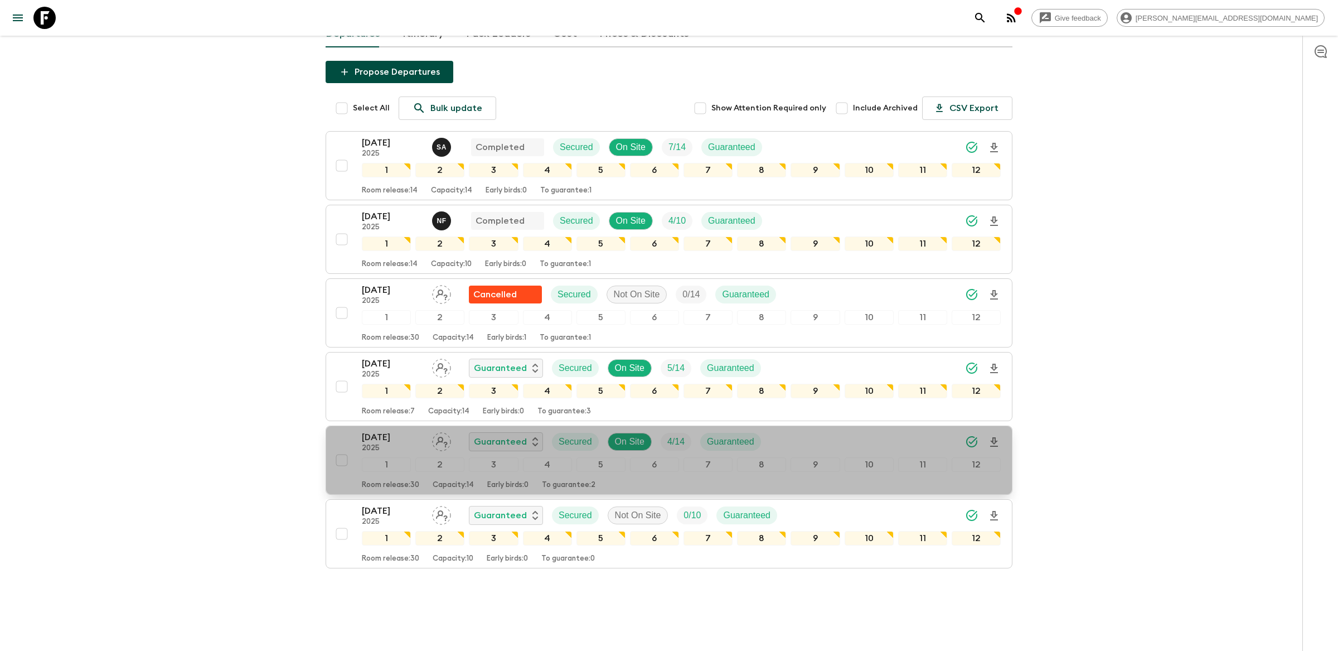
click at [892, 431] on div "[DATE] 2025 Guaranteed Secured On Site 4 / 14 Guaranteed" at bounding box center [681, 442] width 639 height 22
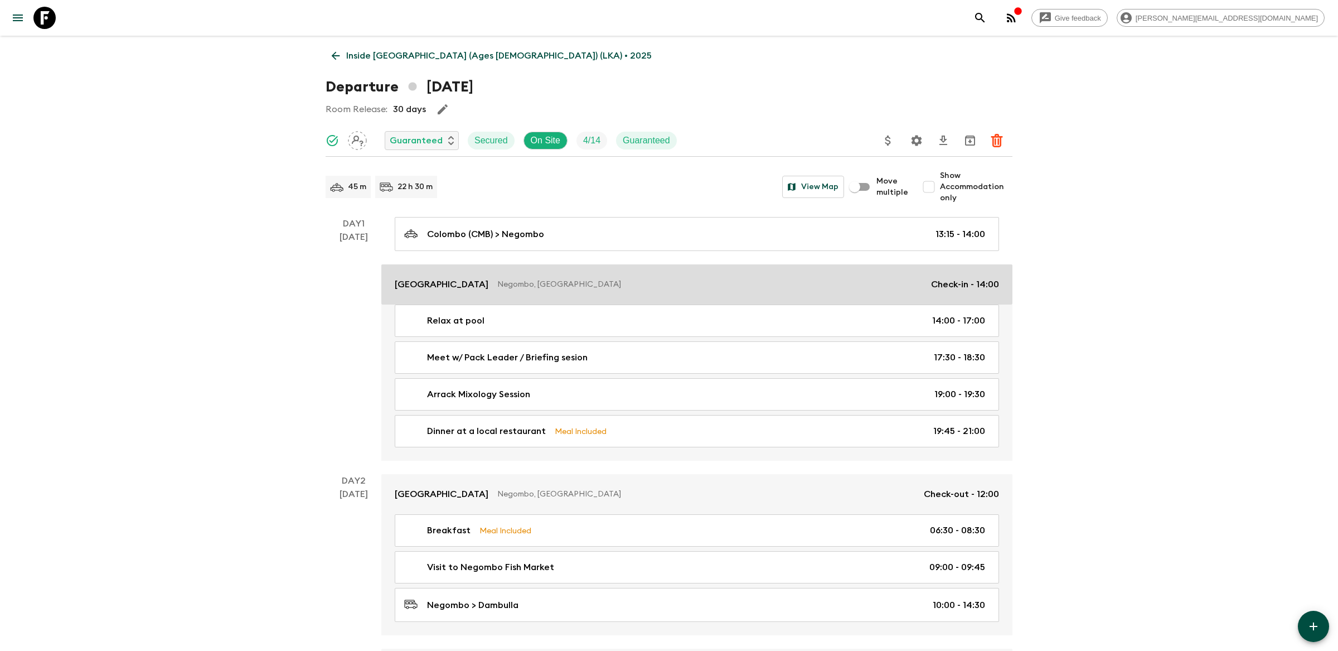
click at [810, 280] on p "Negombo, [GEOGRAPHIC_DATA]" at bounding box center [709, 284] width 425 height 11
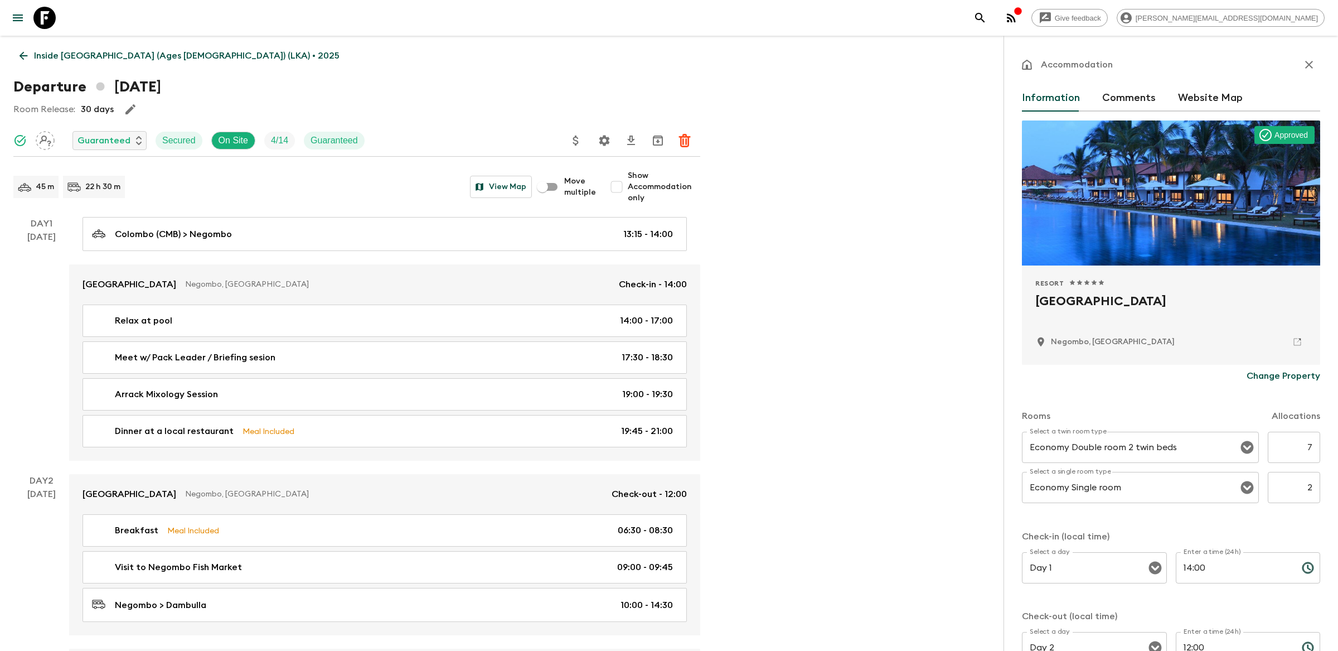
click at [631, 187] on span "Show Accommodation only" at bounding box center [664, 186] width 72 height 33
click at [628, 187] on input "Show Accommodation only" at bounding box center [617, 187] width 22 height 22
checkbox input "true"
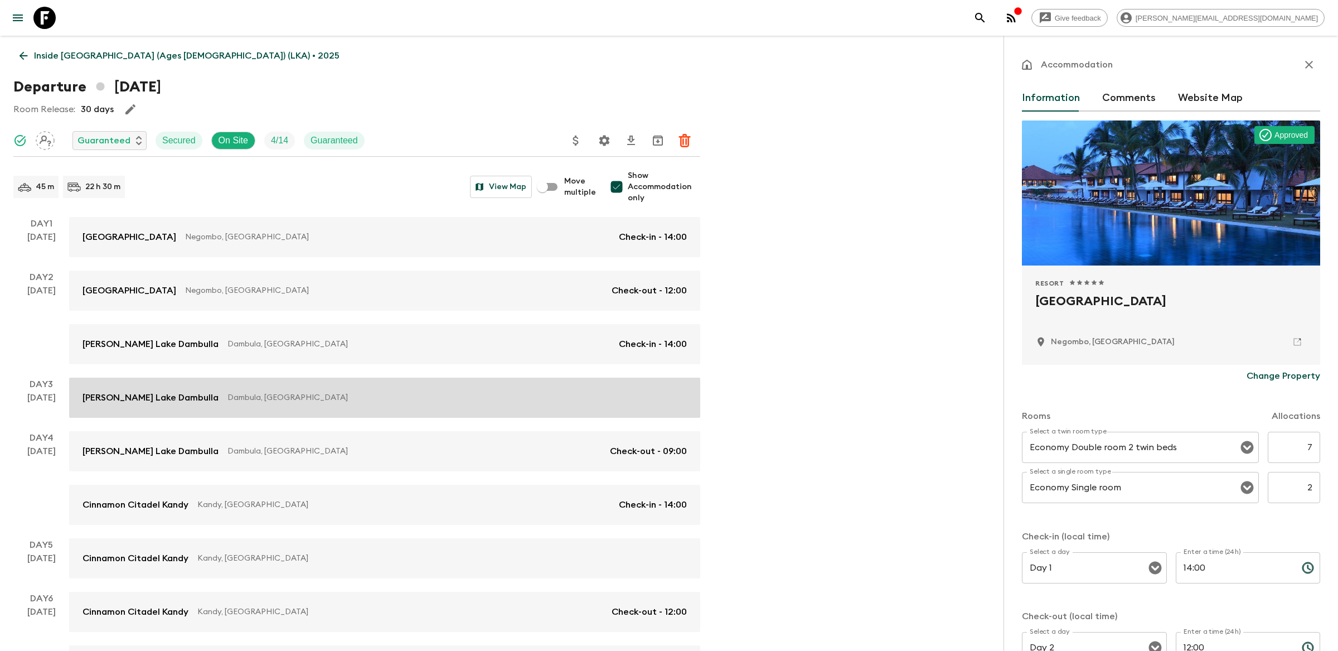
click at [521, 414] on link "[PERSON_NAME][GEOGRAPHIC_DATA], [GEOGRAPHIC_DATA]" at bounding box center [384, 398] width 631 height 40
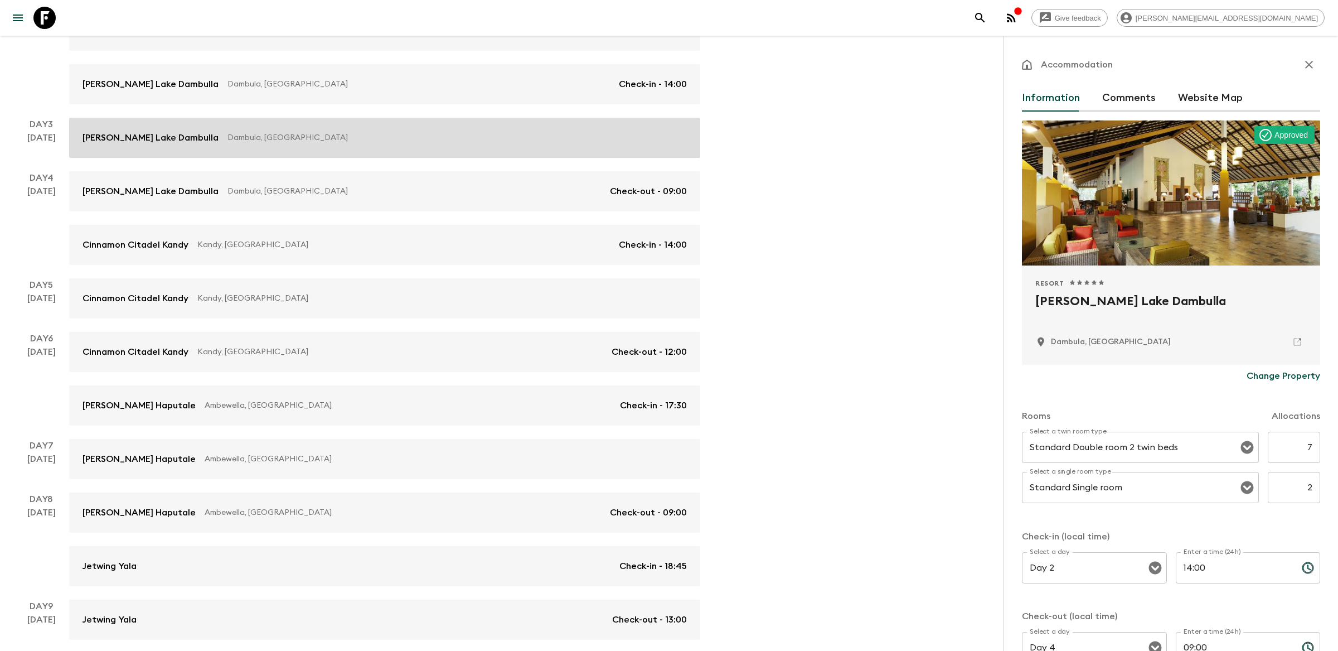
scroll to position [268, 0]
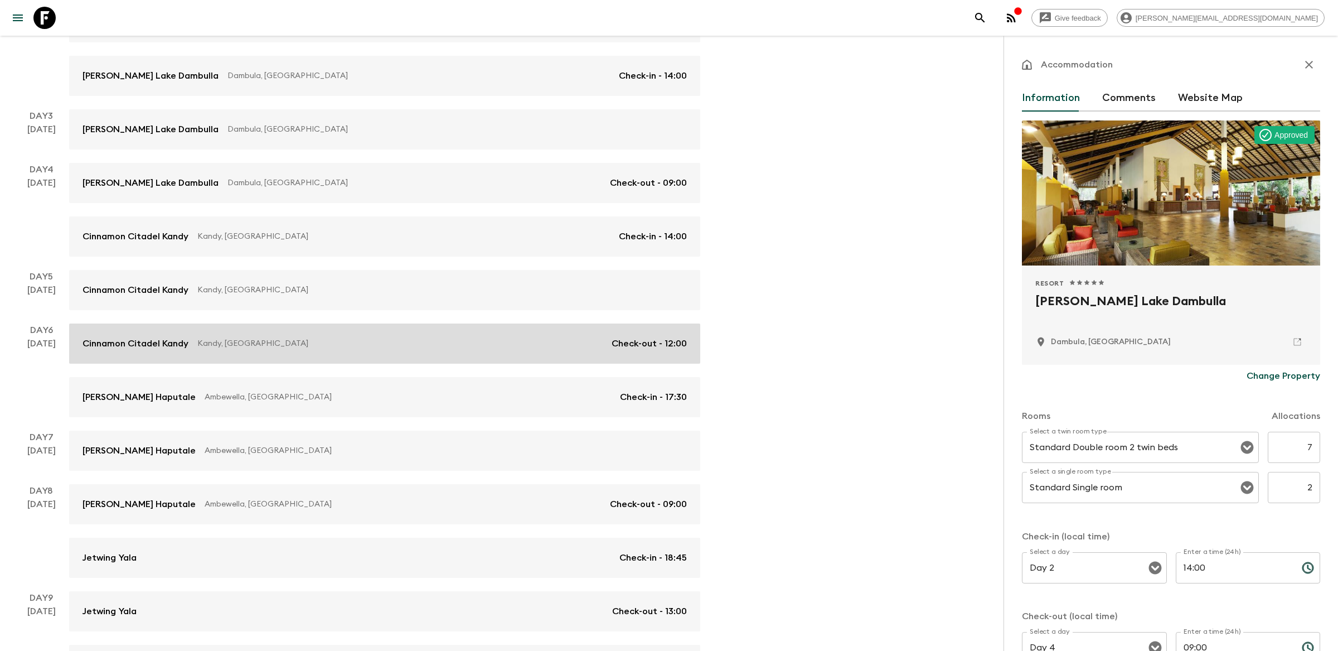
click at [501, 350] on link "Cinnamon Citadel Kandy Kandy, [GEOGRAPHIC_DATA] Check-out - 12:00" at bounding box center [384, 343] width 631 height 40
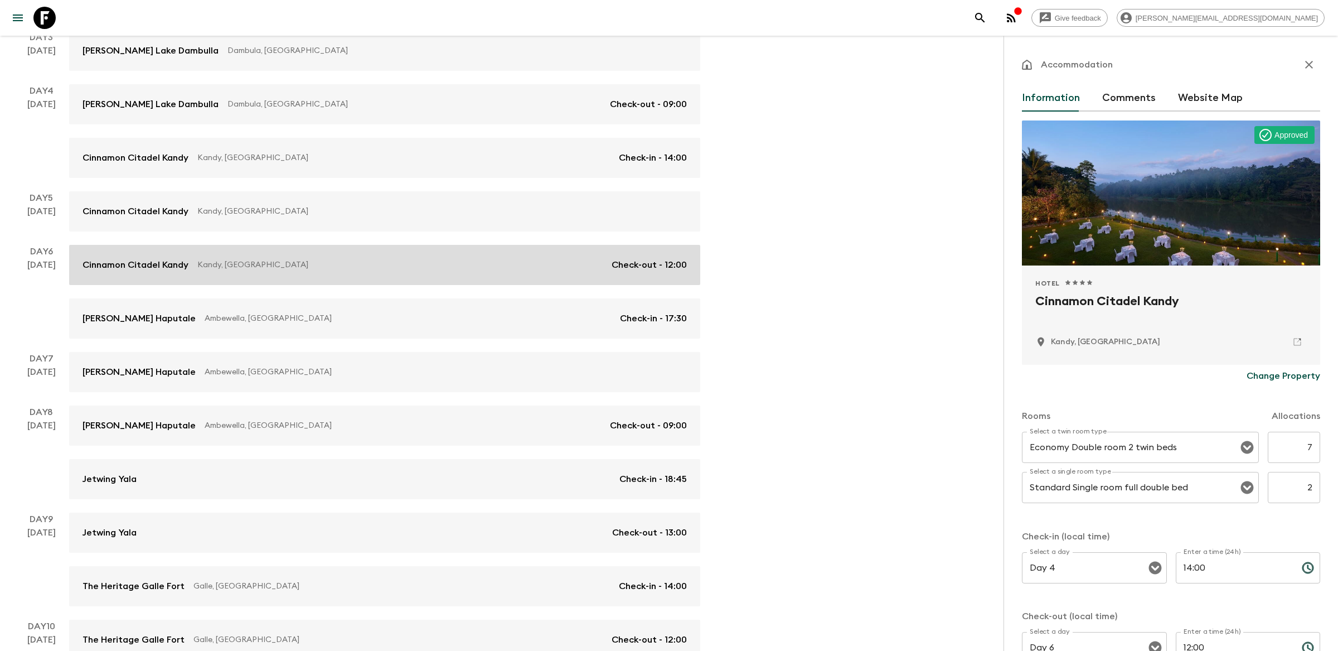
scroll to position [372, 0]
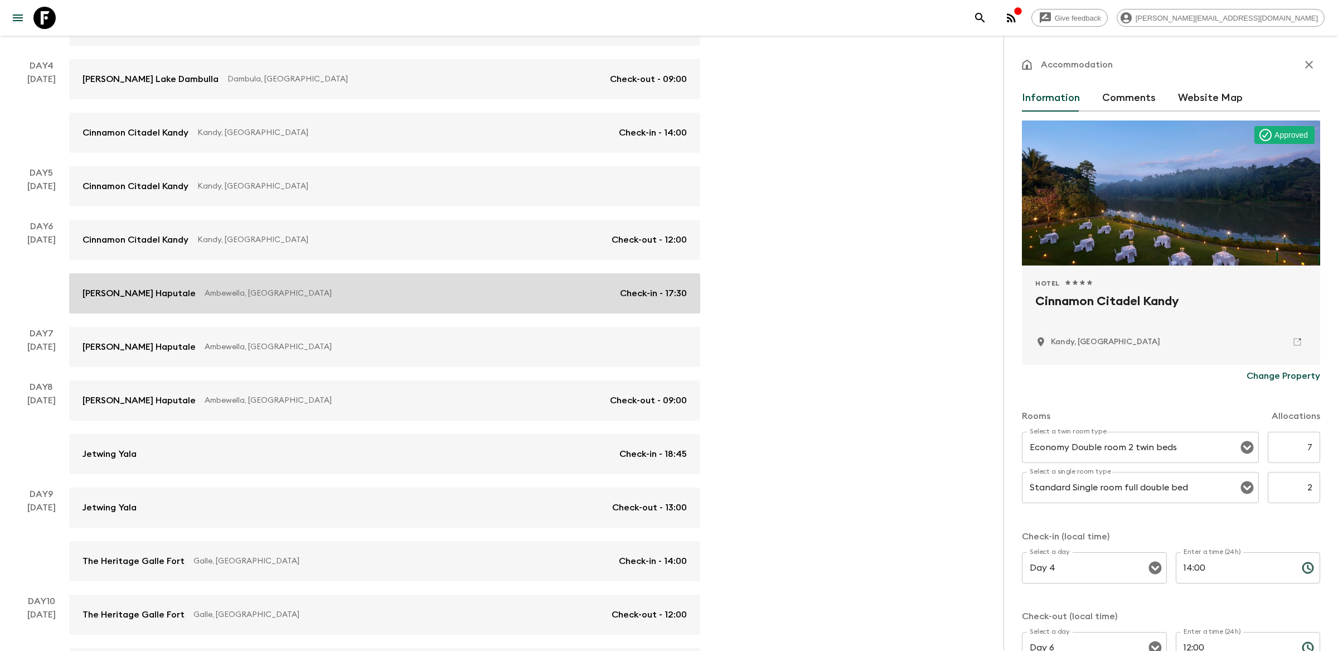
click at [493, 299] on link "[PERSON_NAME] Haputale Ambewella, [GEOGRAPHIC_DATA] Check-in - 17:30" at bounding box center [384, 293] width 631 height 40
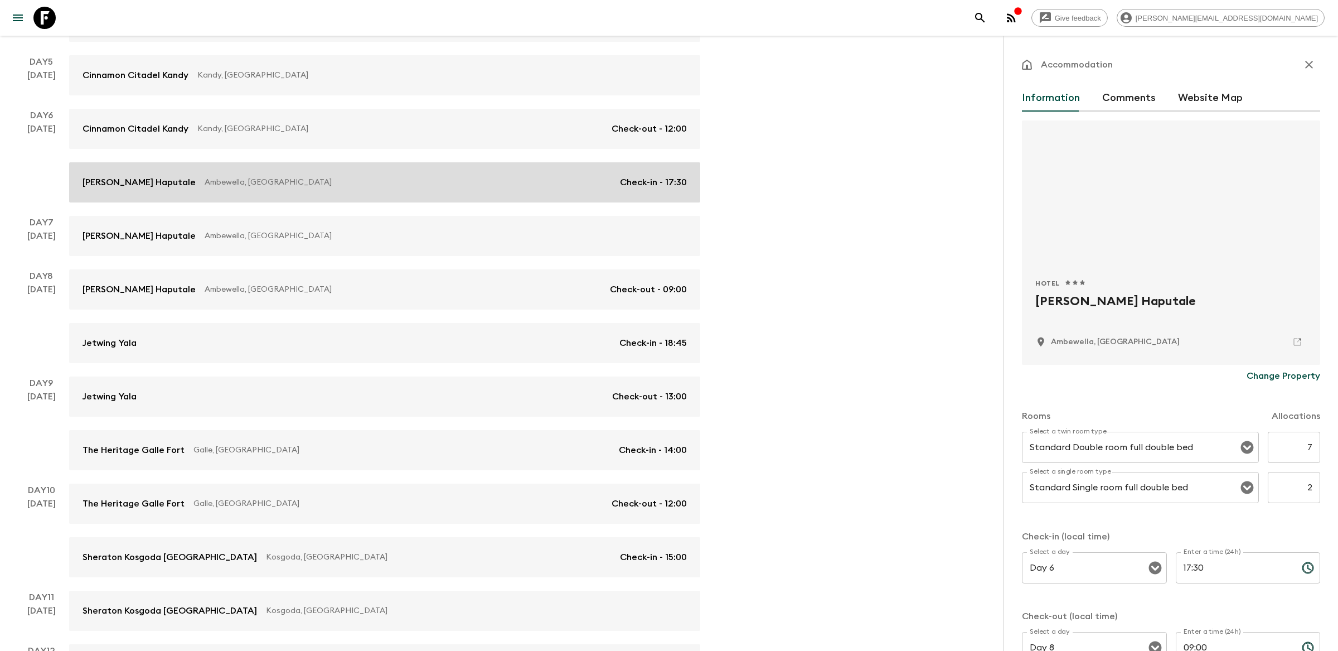
scroll to position [492, 0]
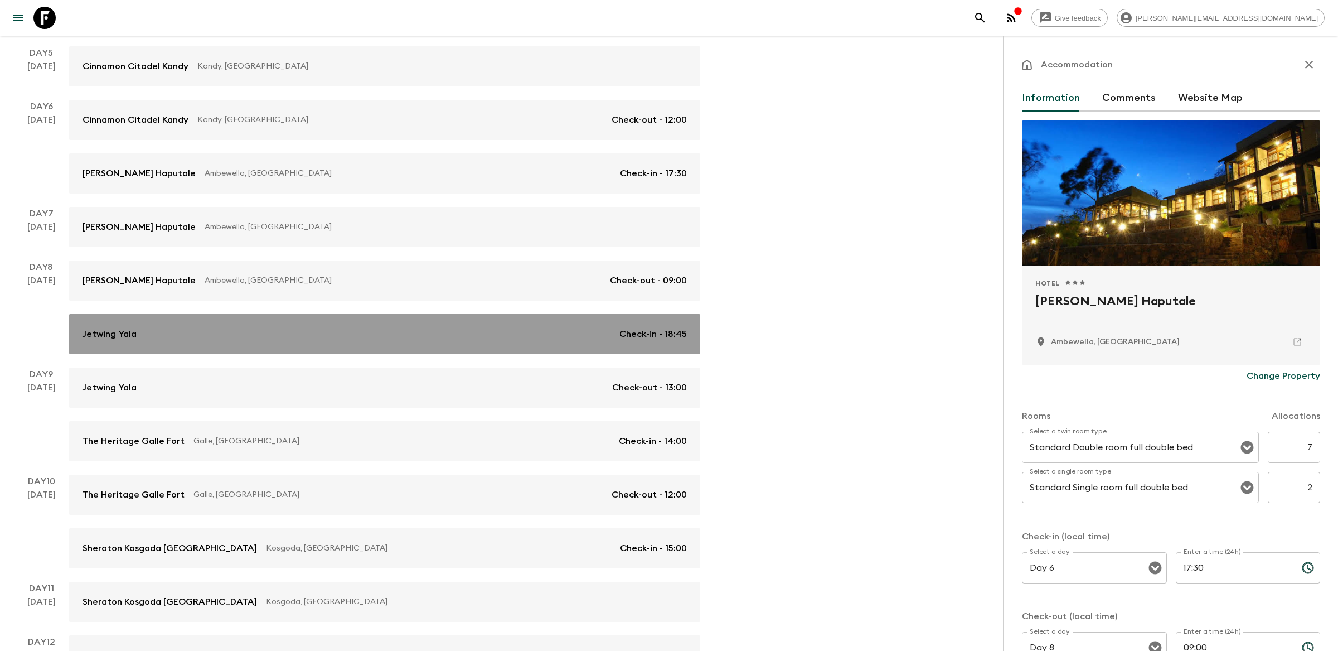
click at [486, 336] on div "Jetwing Yala Check-in - 18:45" at bounding box center [385, 333] width 605 height 13
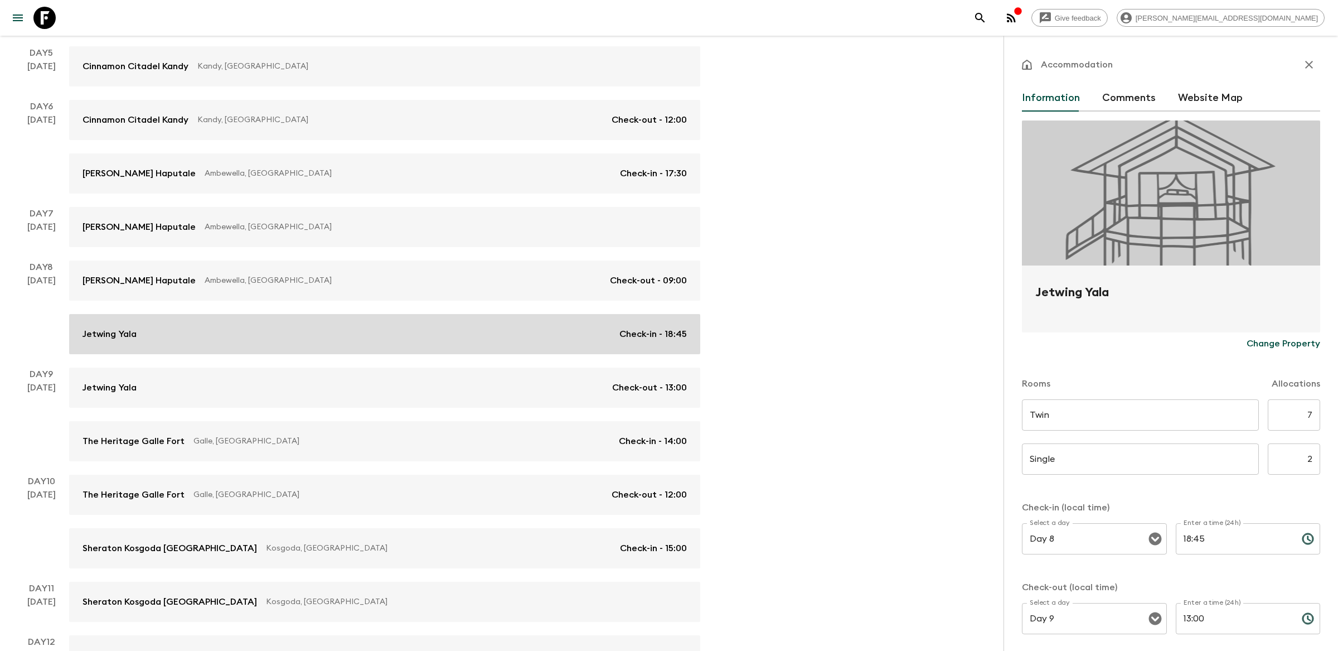
scroll to position [577, 0]
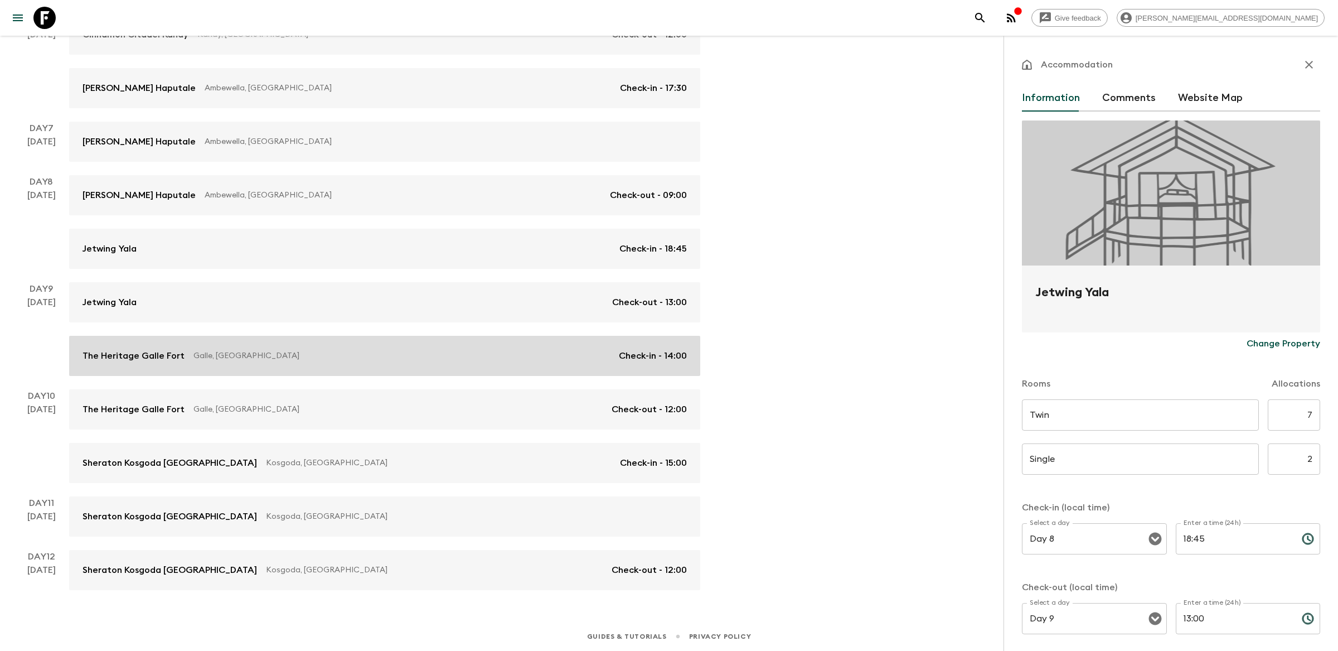
click at [480, 368] on link "The Heritage [GEOGRAPHIC_DATA], [GEOGRAPHIC_DATA] Check-in - 14:00" at bounding box center [384, 356] width 631 height 40
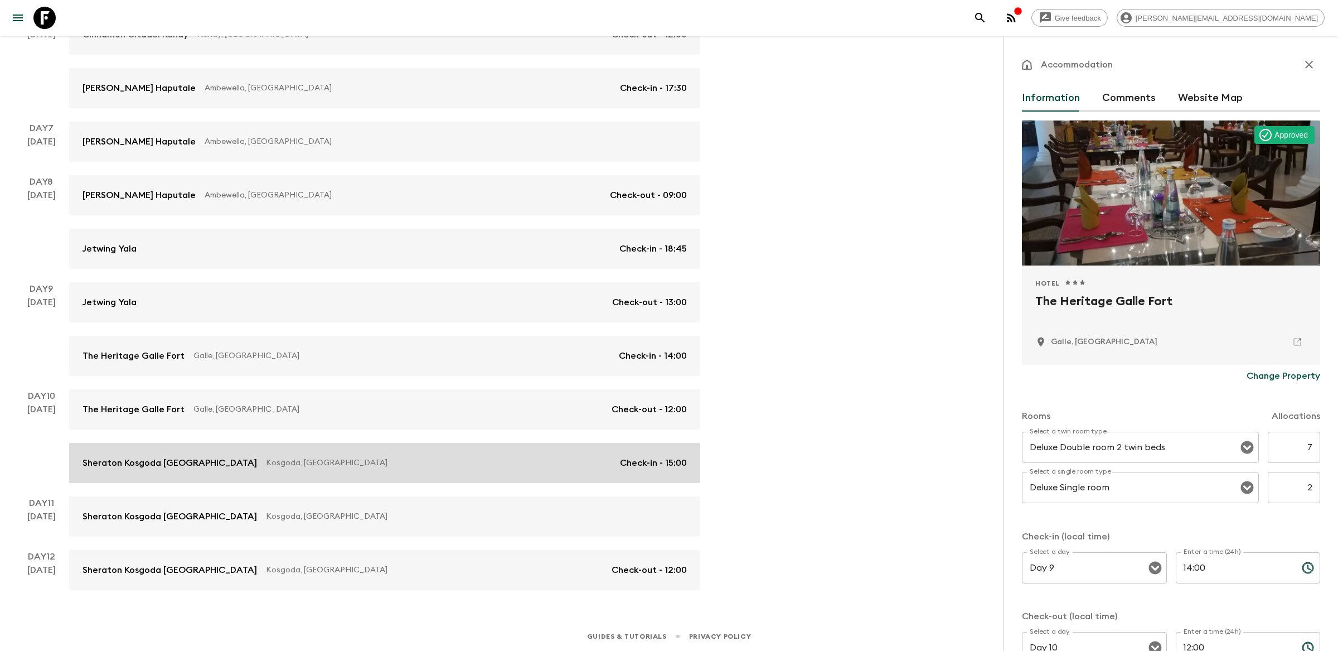
click at [493, 470] on link "Sheraton Kosgoda [GEOGRAPHIC_DATA] [GEOGRAPHIC_DATA], [GEOGRAPHIC_DATA] Check-i…" at bounding box center [384, 463] width 631 height 40
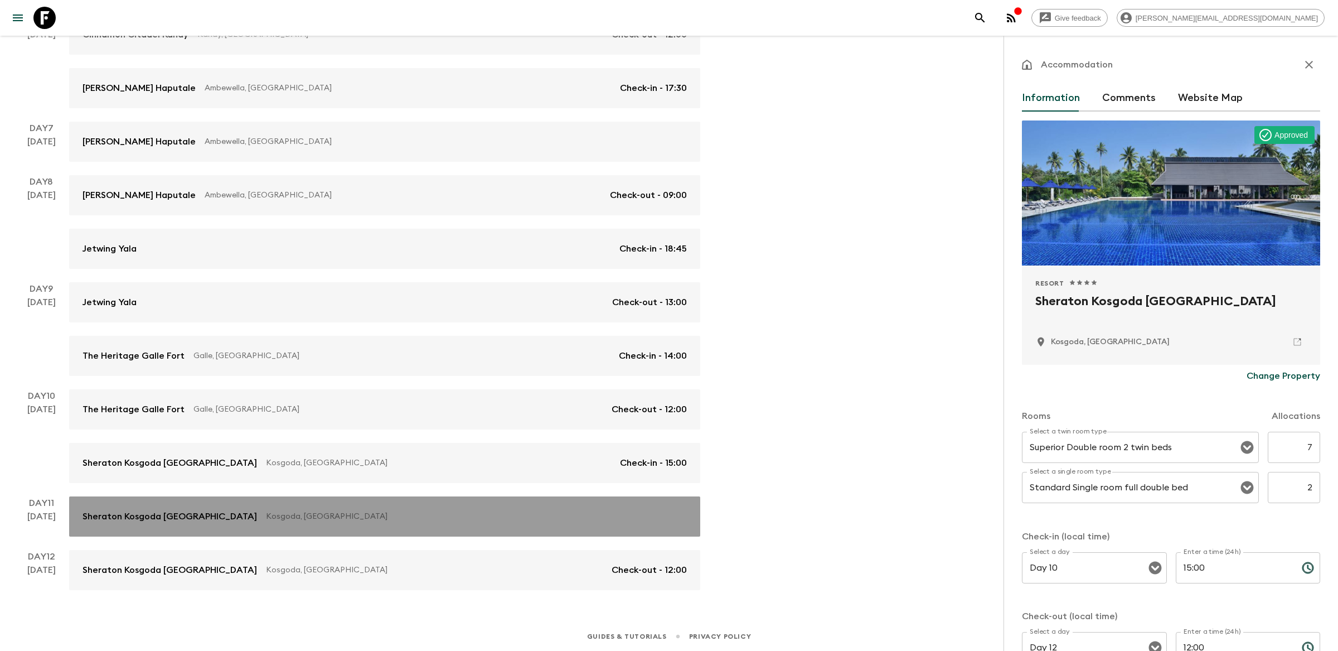
click at [495, 501] on link "Sheraton Kosgoda [GEOGRAPHIC_DATA], [GEOGRAPHIC_DATA]" at bounding box center [384, 516] width 631 height 40
